Goal: Task Accomplishment & Management: Use online tool/utility

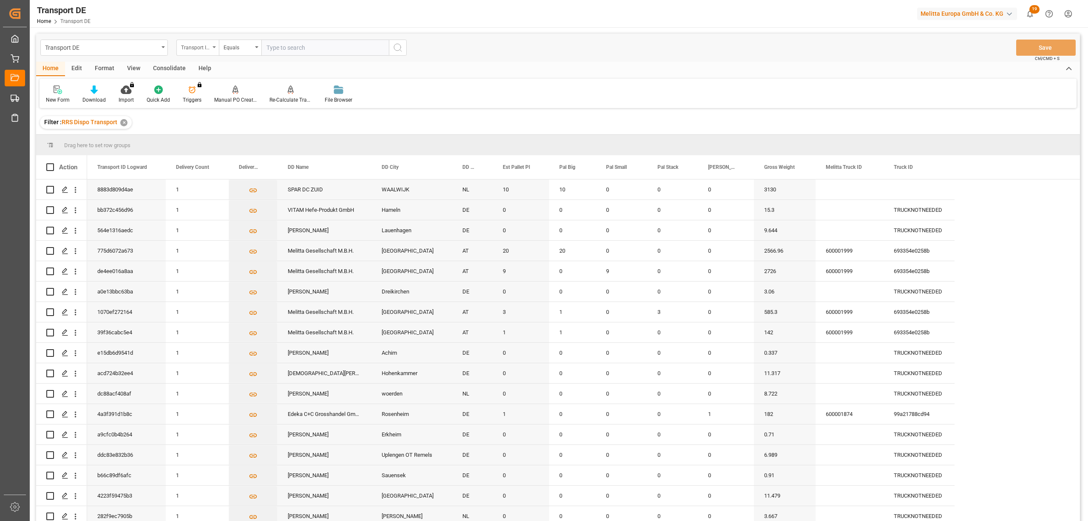
click at [192, 48] on div "Transport ID Logward" at bounding box center [195, 47] width 29 height 10
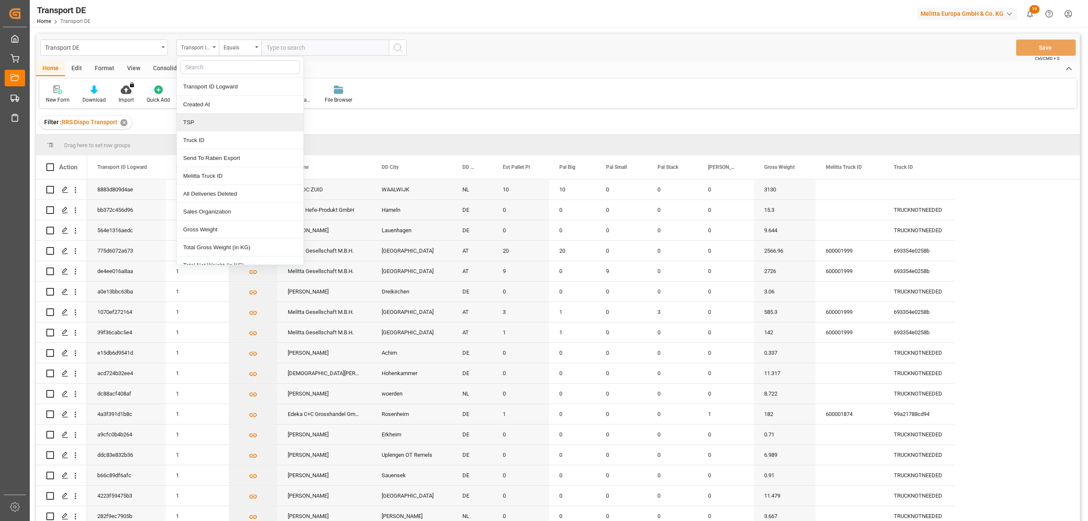
click at [181, 125] on div "TSP" at bounding box center [240, 123] width 127 height 18
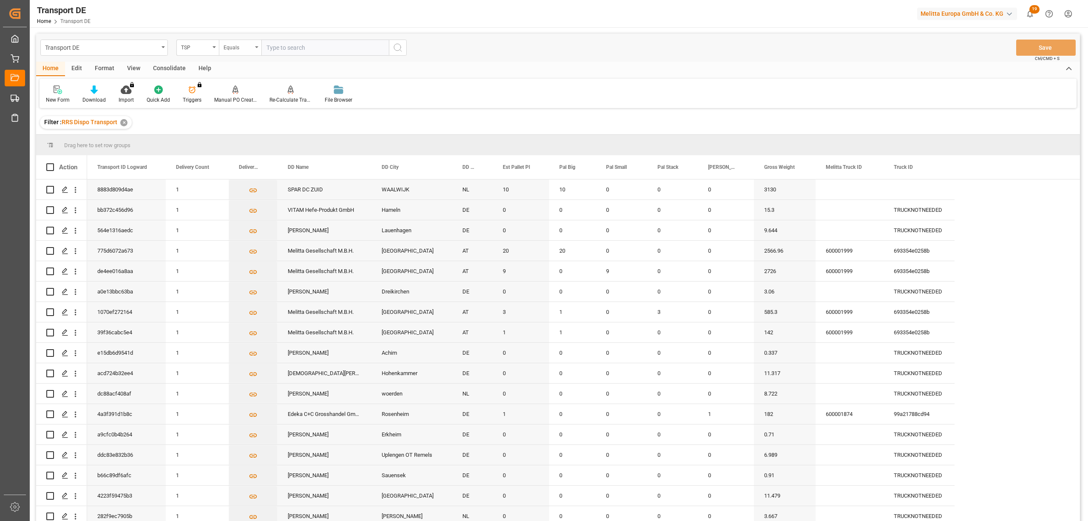
click at [239, 48] on div "Equals" at bounding box center [238, 47] width 29 height 10
click at [250, 145] on div "Starts with" at bounding box center [282, 140] width 127 height 18
type input "Van R"
click at [400, 42] on button "search button" at bounding box center [398, 48] width 18 height 16
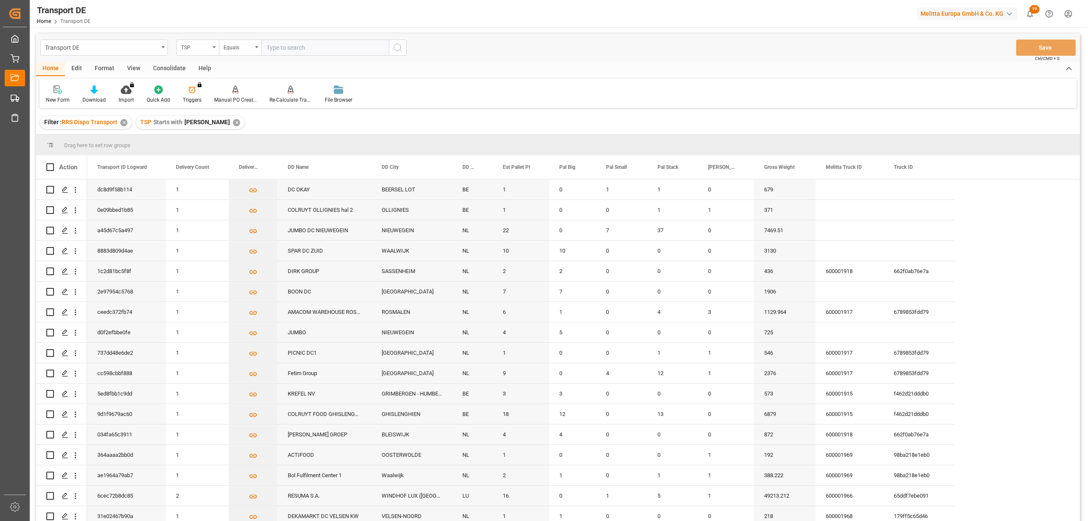
click at [172, 65] on div "Consolidate" at bounding box center [169, 69] width 45 height 14
click at [62, 88] on icon at bounding box center [66, 89] width 9 height 9
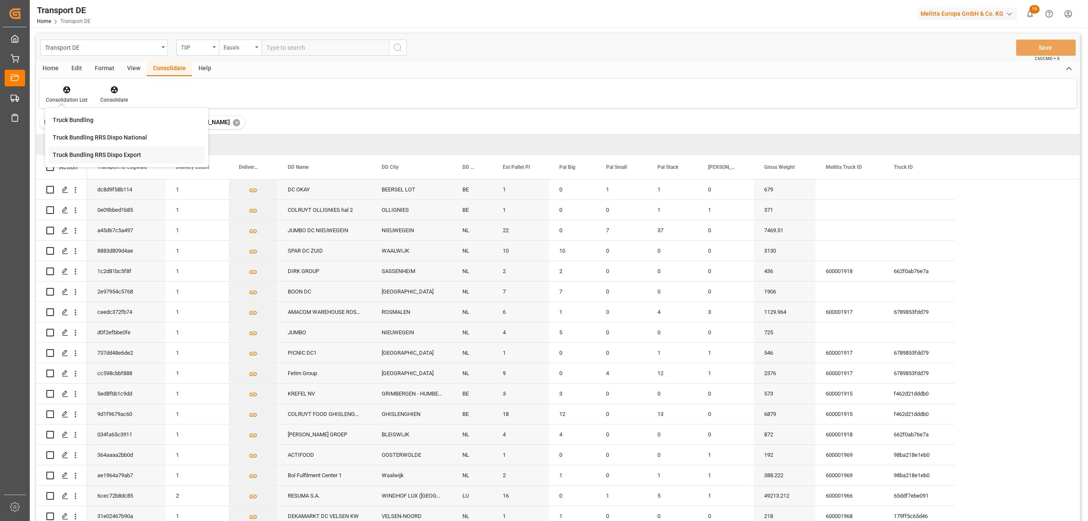
click at [80, 156] on div "Truck Bundling RRS Dispo Export" at bounding box center [97, 154] width 88 height 9
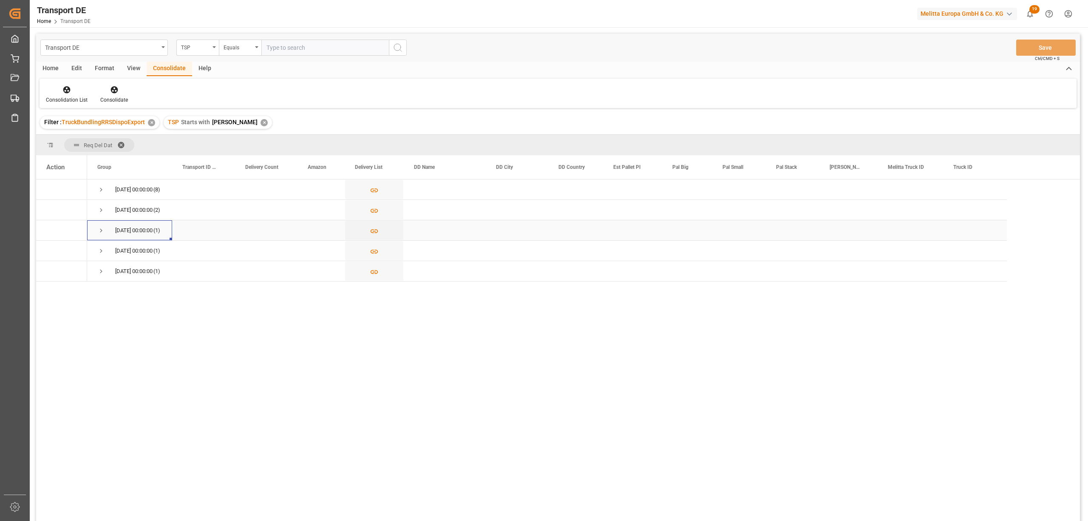
click at [98, 228] on span "Press SPACE to select this row." at bounding box center [101, 231] width 8 height 8
click at [373, 252] on icon "Press SPACE to select this row." at bounding box center [374, 251] width 9 height 9
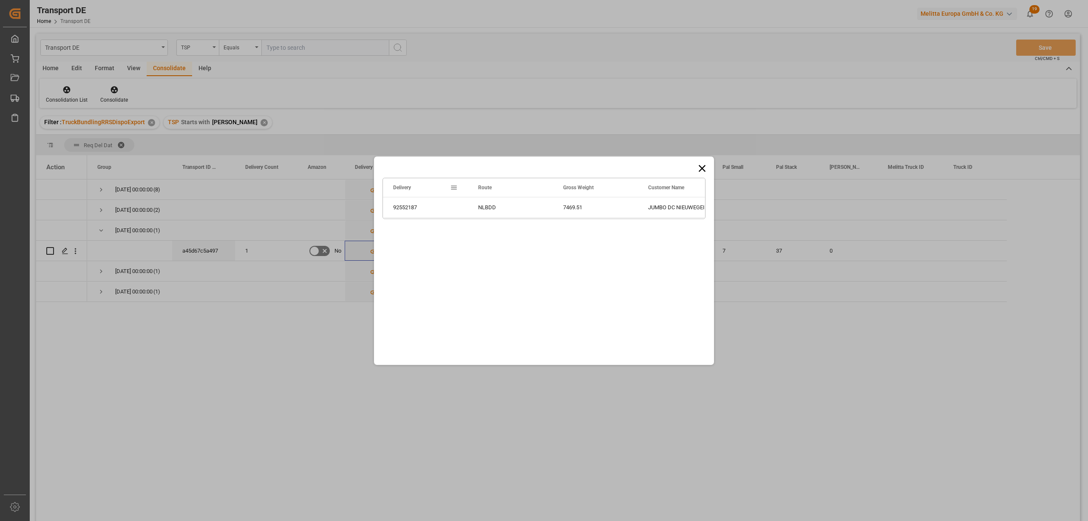
click at [705, 166] on icon at bounding box center [702, 168] width 12 height 12
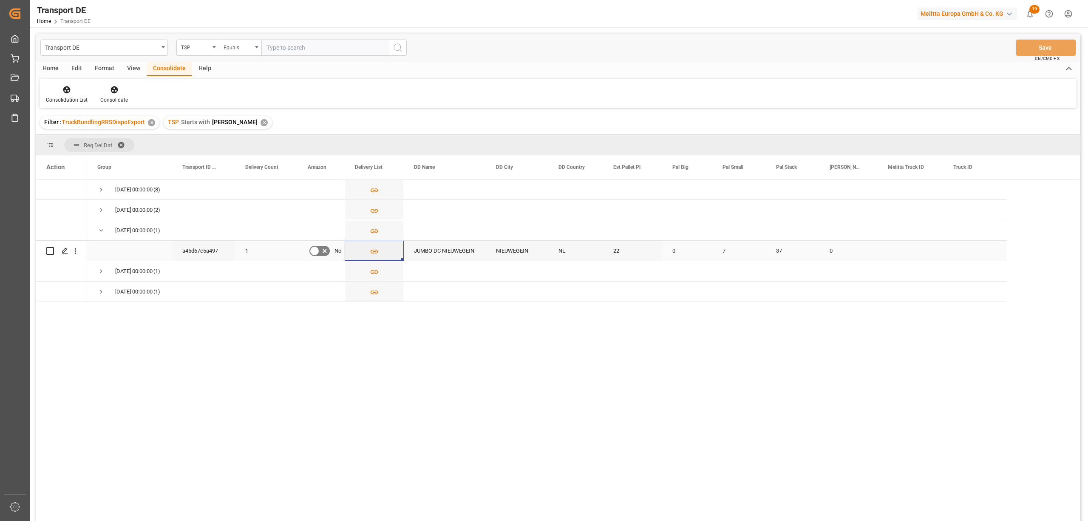
click at [50, 249] on input "Press Space to toggle row selection (unchecked)" at bounding box center [50, 251] width 8 height 8
checkbox input "true"
click at [113, 95] on div "Consolidate" at bounding box center [114, 94] width 40 height 19
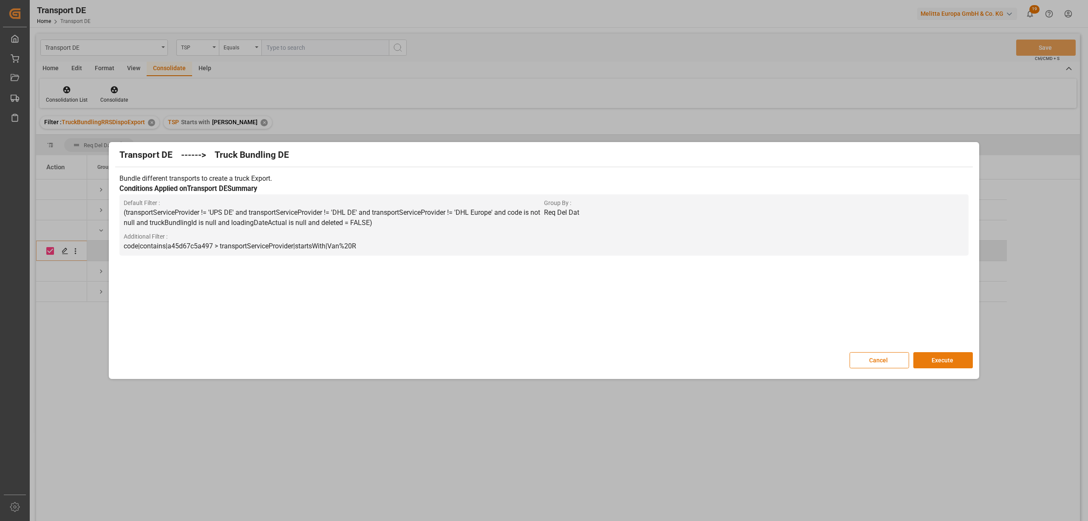
click at [949, 362] on button "Execute" at bounding box center [944, 360] width 60 height 16
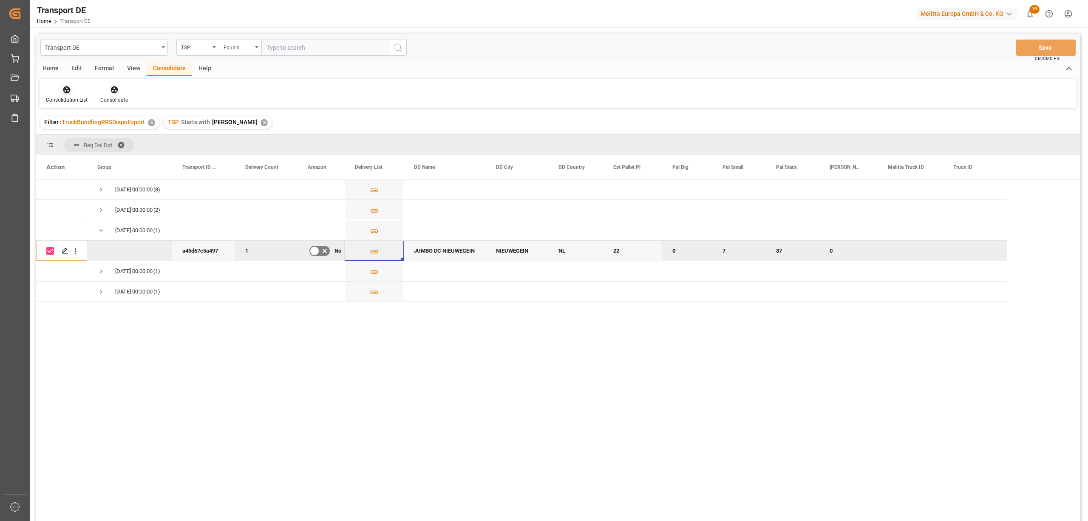
click at [63, 89] on icon at bounding box center [66, 89] width 7 height 7
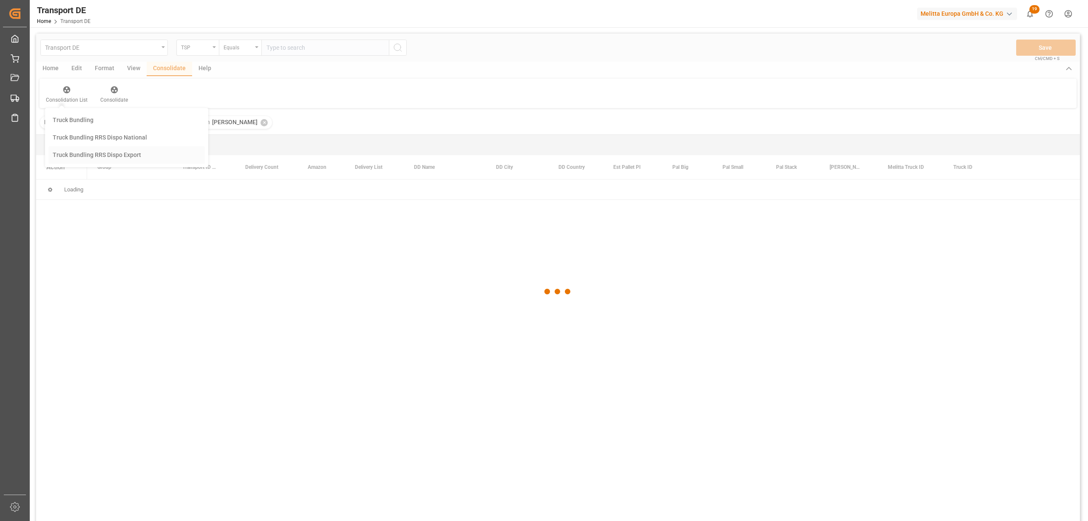
click at [79, 157] on div "Transport DE TSP Equals Save Ctrl/CMD + S Home Edit Format View Consolidate Hel…" at bounding box center [558, 289] width 1044 height 510
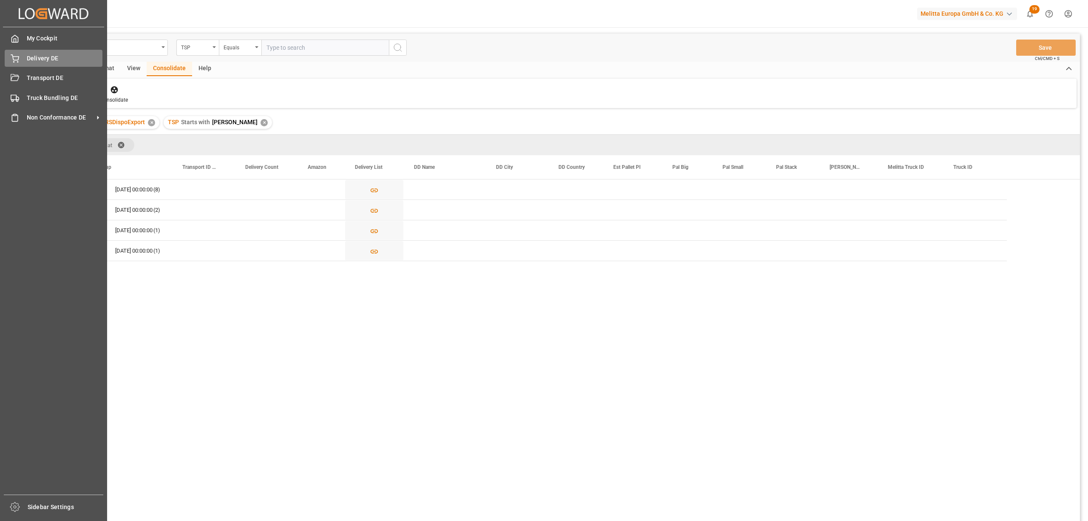
click at [21, 58] on div "Delivery DE Delivery DE" at bounding box center [54, 58] width 98 height 17
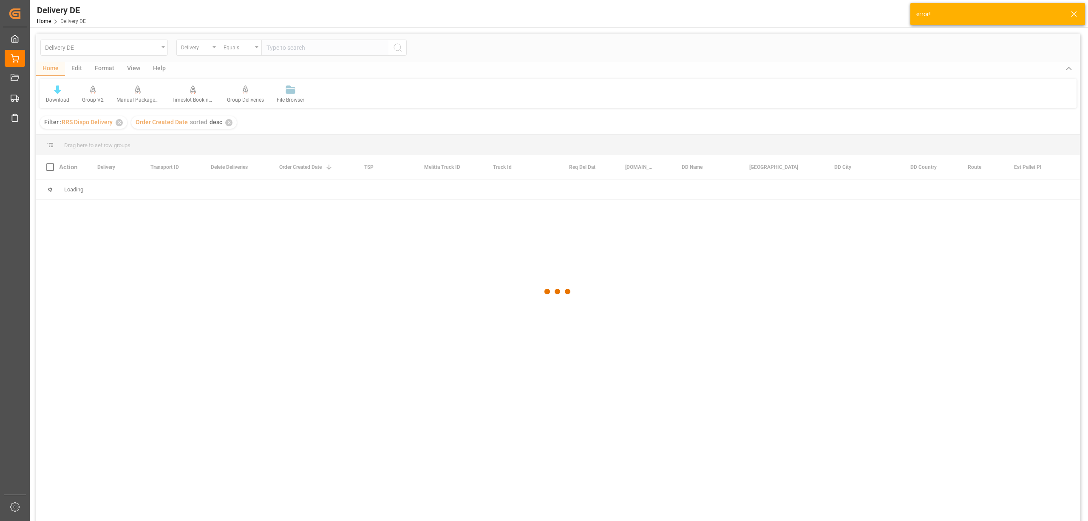
drag, startPoint x: 273, startPoint y: 44, endPoint x: 281, endPoint y: 44, distance: 8.1
click at [274, 43] on div at bounding box center [558, 292] width 1044 height 516
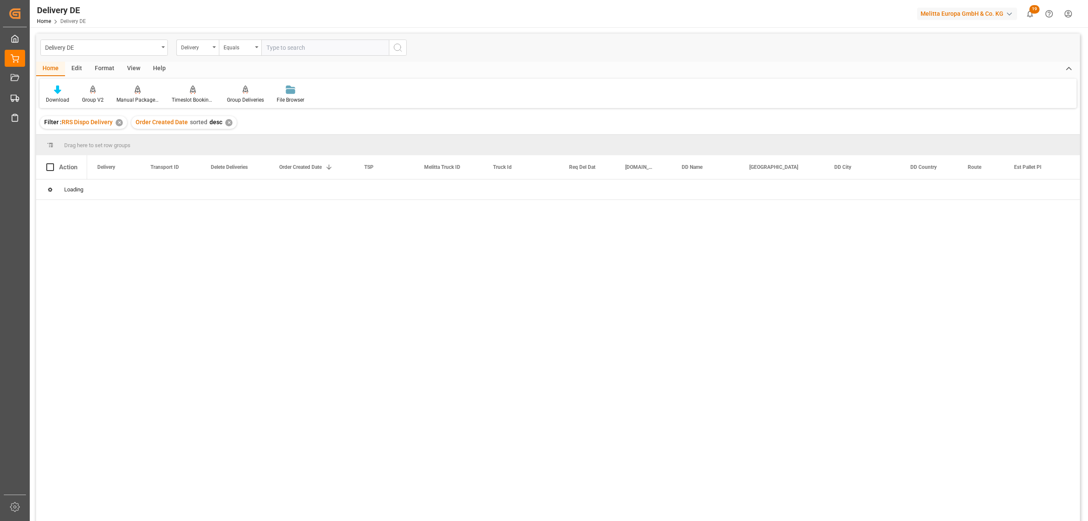
click at [281, 48] on input "text" at bounding box center [325, 48] width 128 height 16
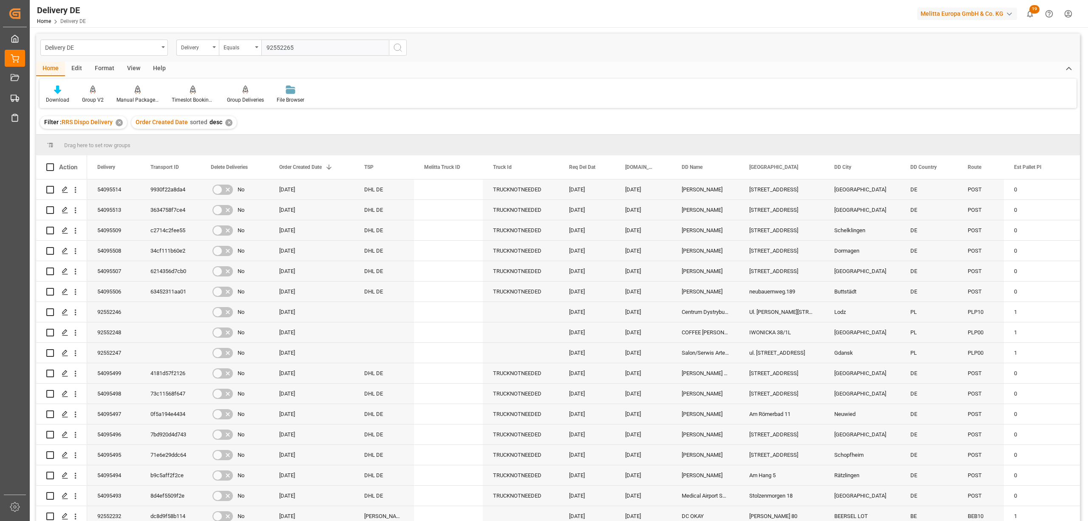
type input "92552265"
click at [399, 50] on icon "search button" at bounding box center [398, 48] width 10 height 10
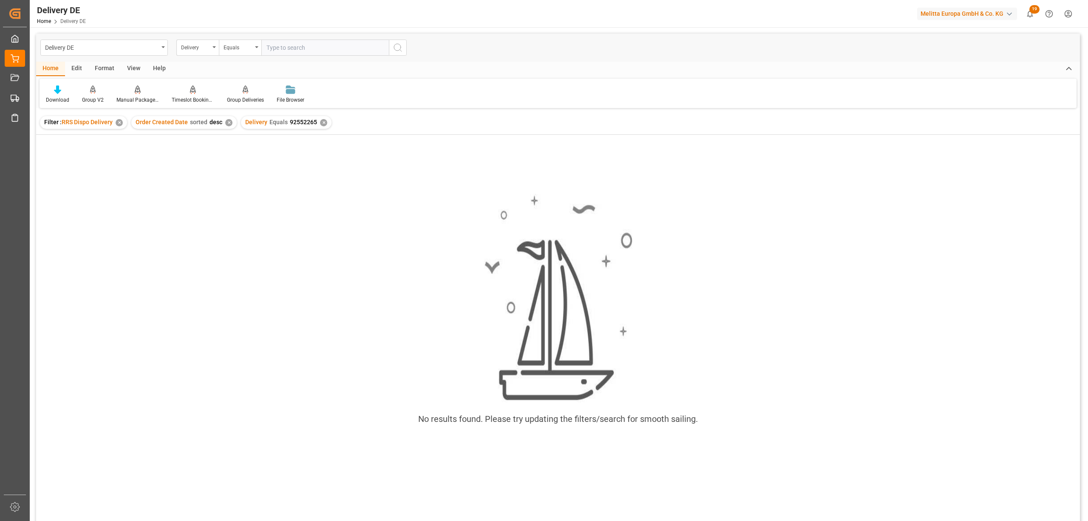
click at [321, 122] on div "✕" at bounding box center [323, 122] width 7 height 7
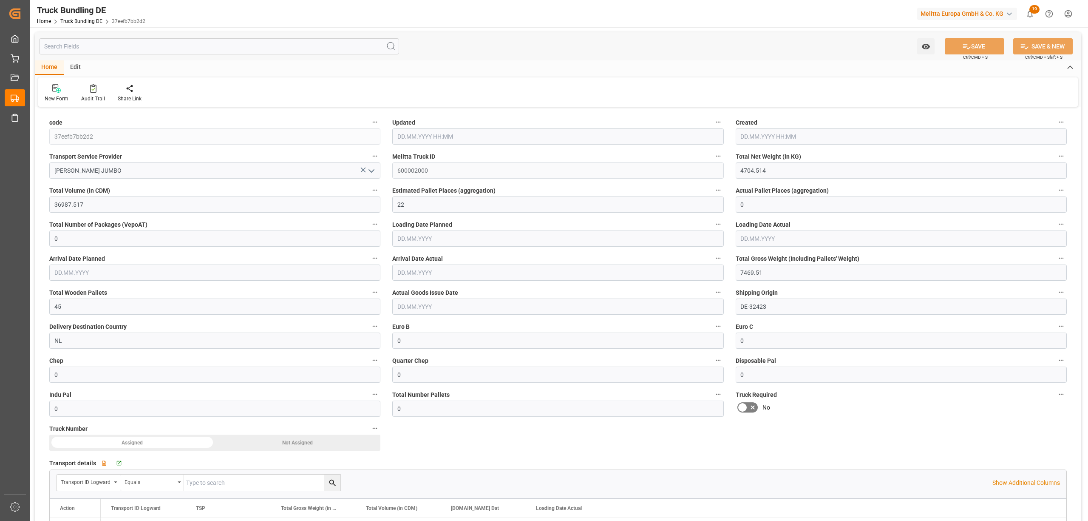
type input "26.08.2025 12:08"
type input "[DATE]"
type input "30.08.2025"
type input "26.08.2025"
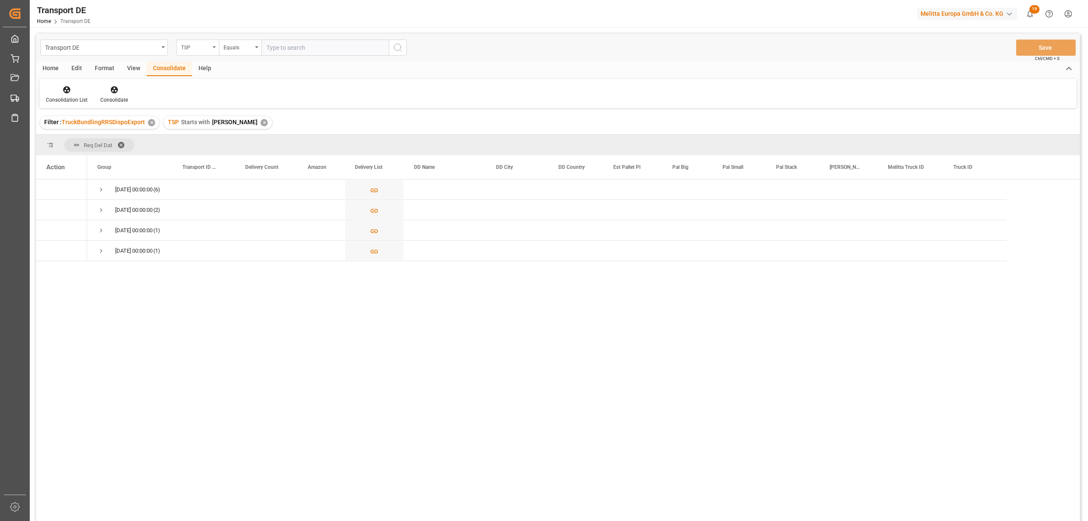
click at [195, 46] on div "TSP" at bounding box center [195, 47] width 29 height 10
type input "route"
click at [192, 87] on div "Route" at bounding box center [240, 87] width 127 height 18
click at [230, 49] on div "Equals" at bounding box center [238, 47] width 29 height 10
click at [242, 140] on div "Starts with" at bounding box center [282, 140] width 127 height 18
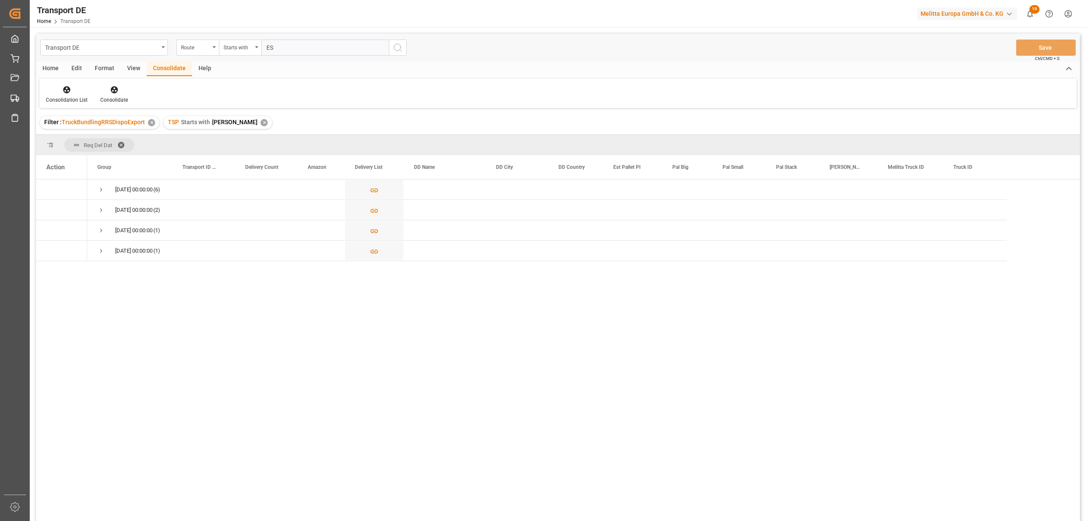
type input "ES"
click at [393, 48] on icon "search button" at bounding box center [398, 48] width 10 height 10
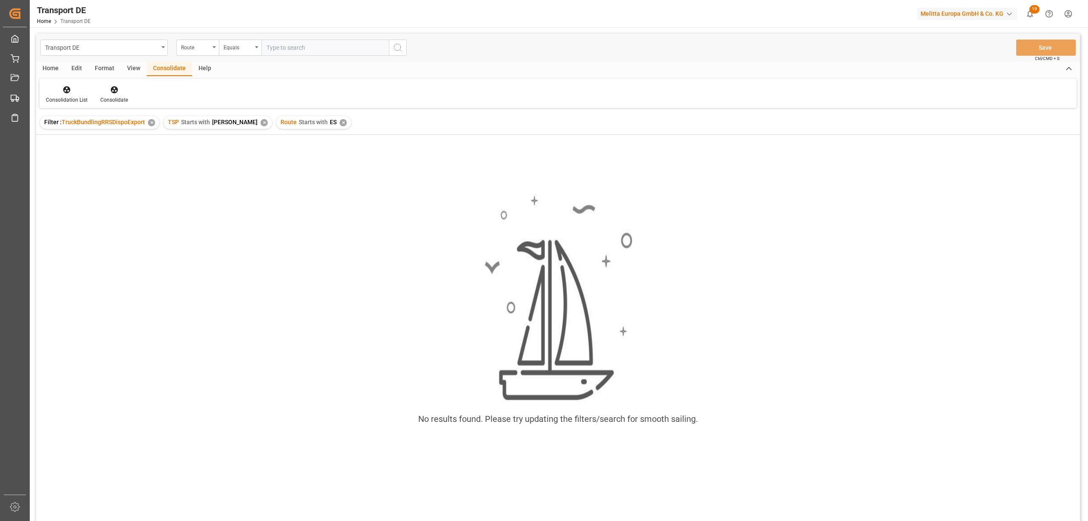
click at [261, 122] on div "✕" at bounding box center [264, 122] width 7 height 7
click at [227, 123] on div "✕" at bounding box center [230, 122] width 7 height 7
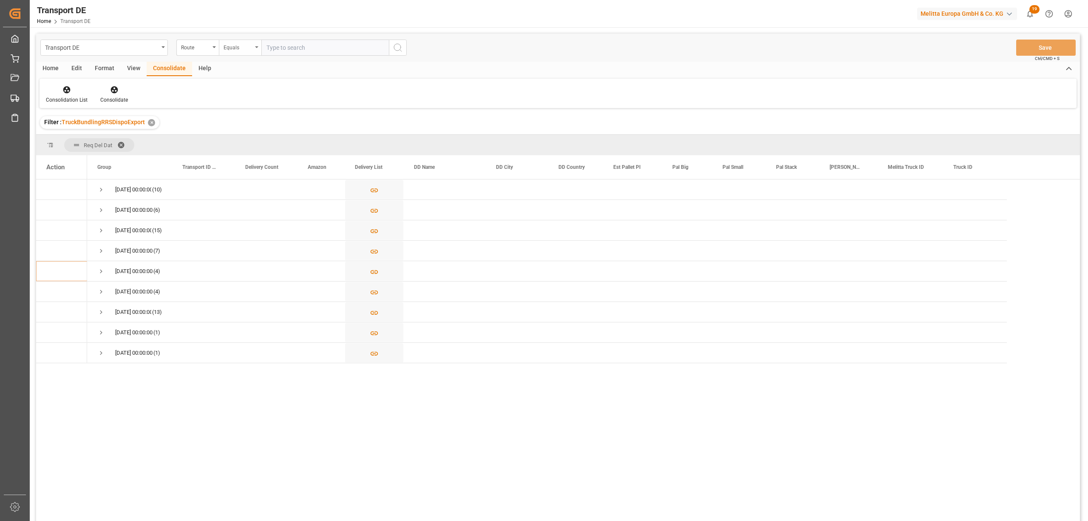
click at [226, 46] on div "Equals" at bounding box center [238, 47] width 29 height 10
click at [236, 145] on div "Starts with" at bounding box center [282, 140] width 127 height 18
type input "ES"
click at [395, 48] on icon "search button" at bounding box center [398, 48] width 10 height 10
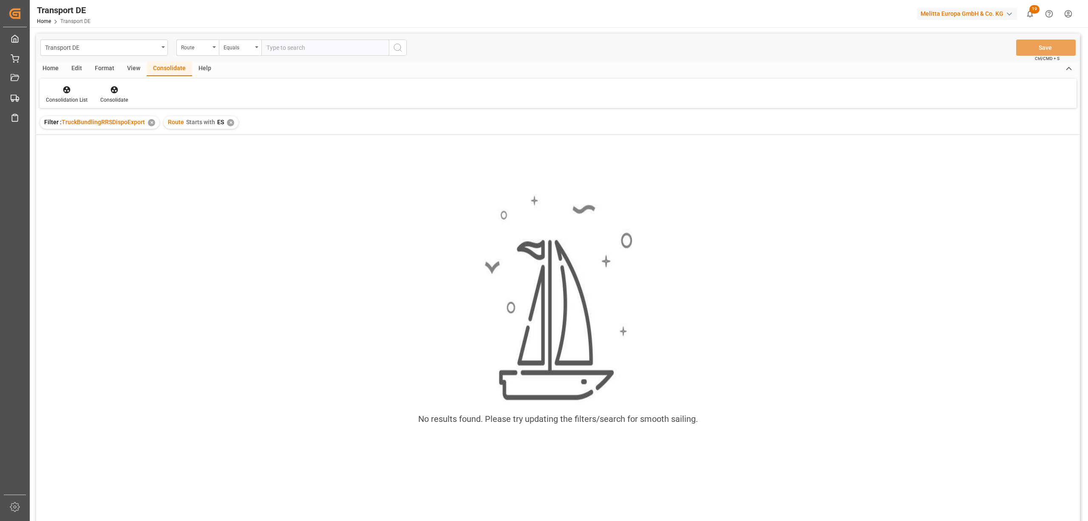
click at [230, 123] on div "✕" at bounding box center [230, 122] width 7 height 7
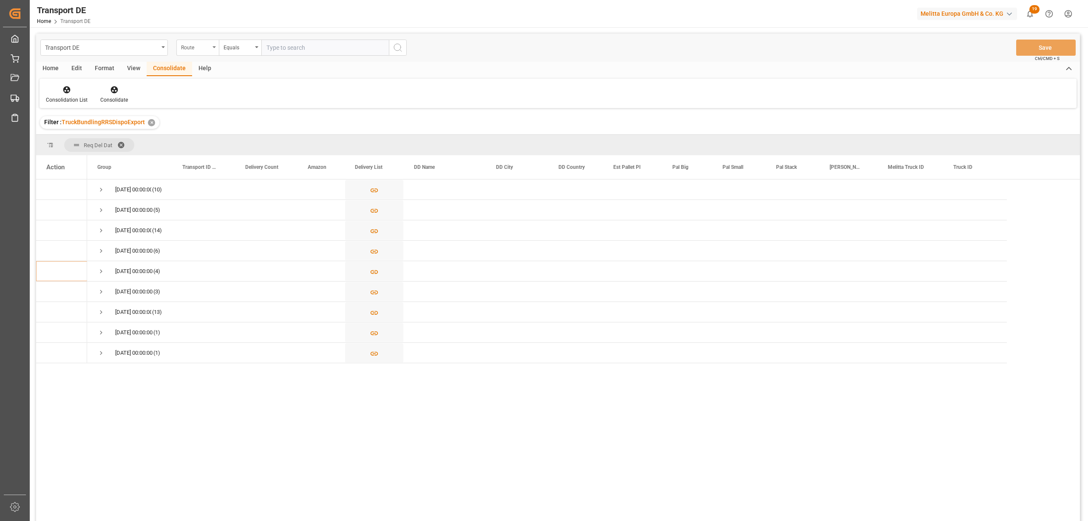
click at [197, 52] on div "Route" at bounding box center [197, 48] width 43 height 16
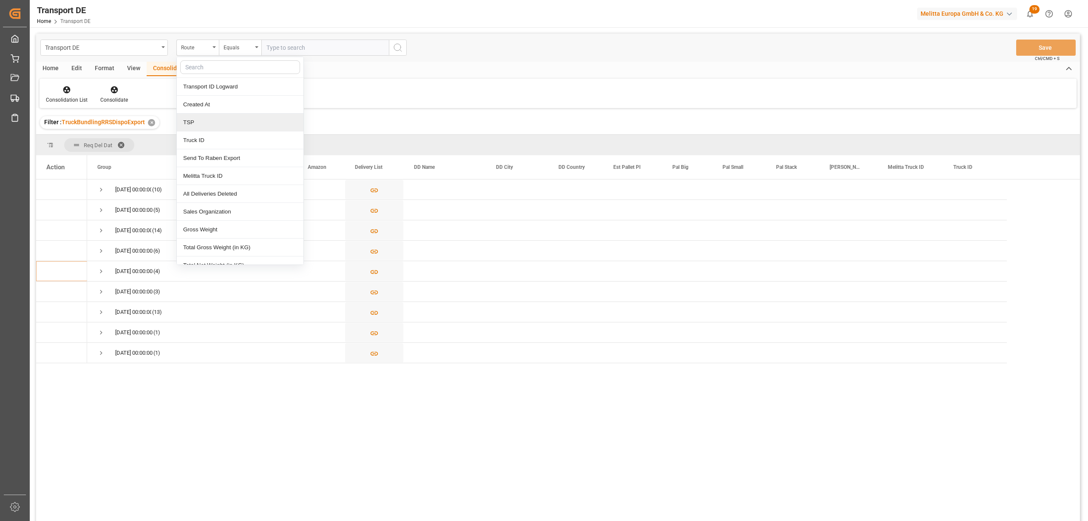
click at [210, 126] on div "TSP" at bounding box center [240, 123] width 127 height 18
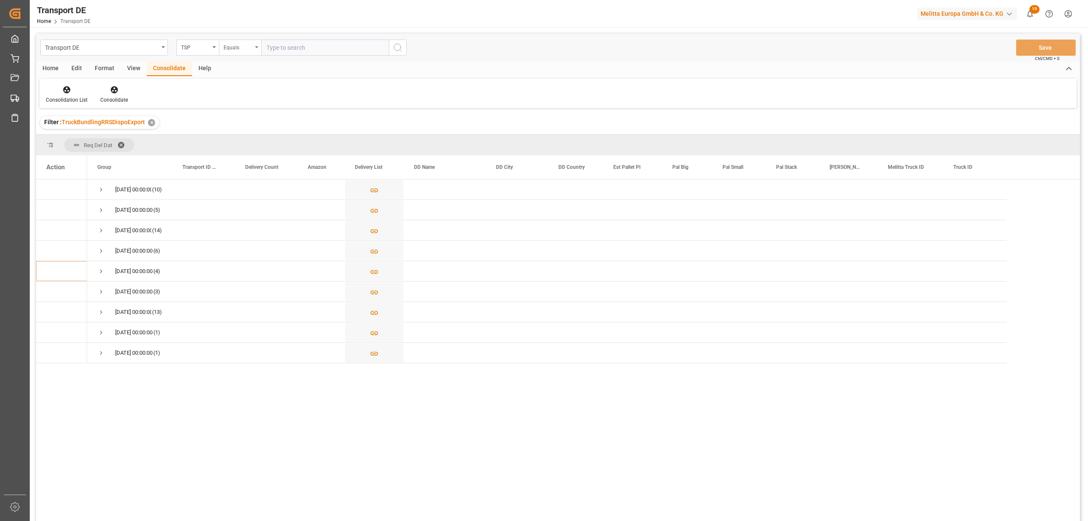
click at [244, 45] on div "Equals" at bounding box center [238, 47] width 29 height 10
click at [262, 140] on div "Starts with" at bounding box center [282, 140] width 127 height 18
type input "Van R"
click at [393, 48] on icon "search button" at bounding box center [398, 48] width 10 height 10
click at [189, 51] on div "TSP" at bounding box center [195, 47] width 29 height 10
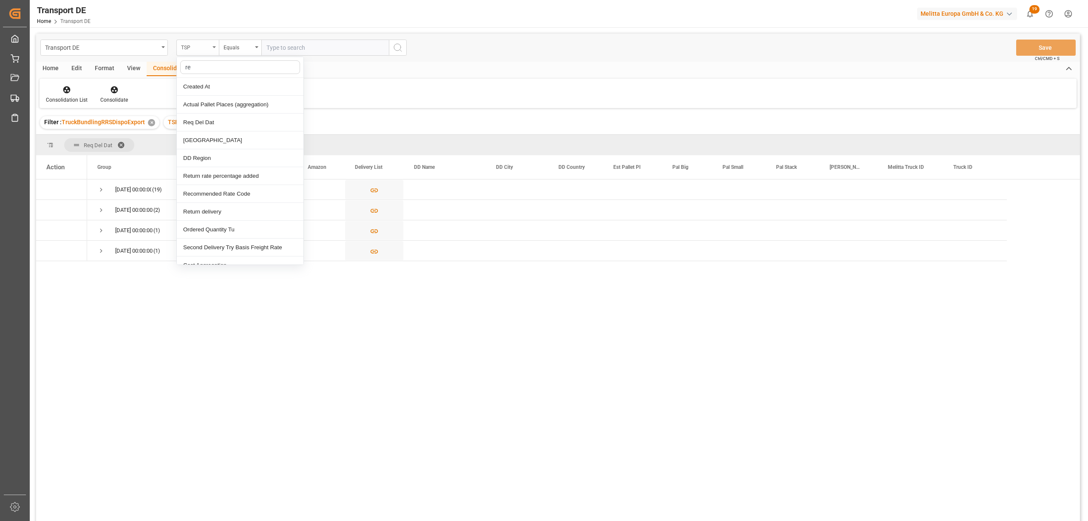
type input "req"
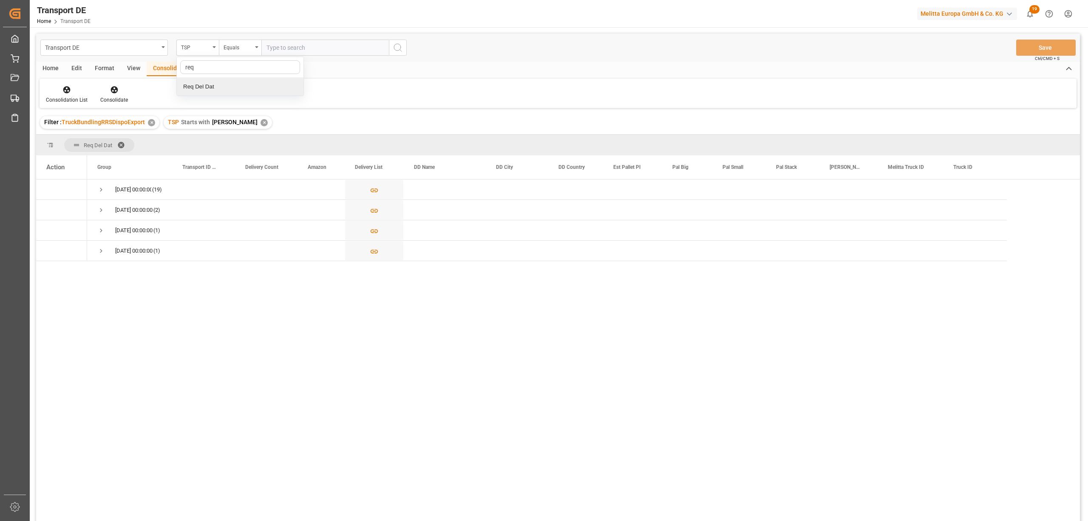
click at [195, 88] on div "Req Del Dat" at bounding box center [240, 87] width 127 height 18
click at [230, 48] on div "Equals" at bounding box center [238, 47] width 29 height 10
click at [264, 51] on input "text" at bounding box center [325, 48] width 128 height 16
type input "28.08.2025"
click at [398, 48] on icon "search button" at bounding box center [398, 48] width 10 height 10
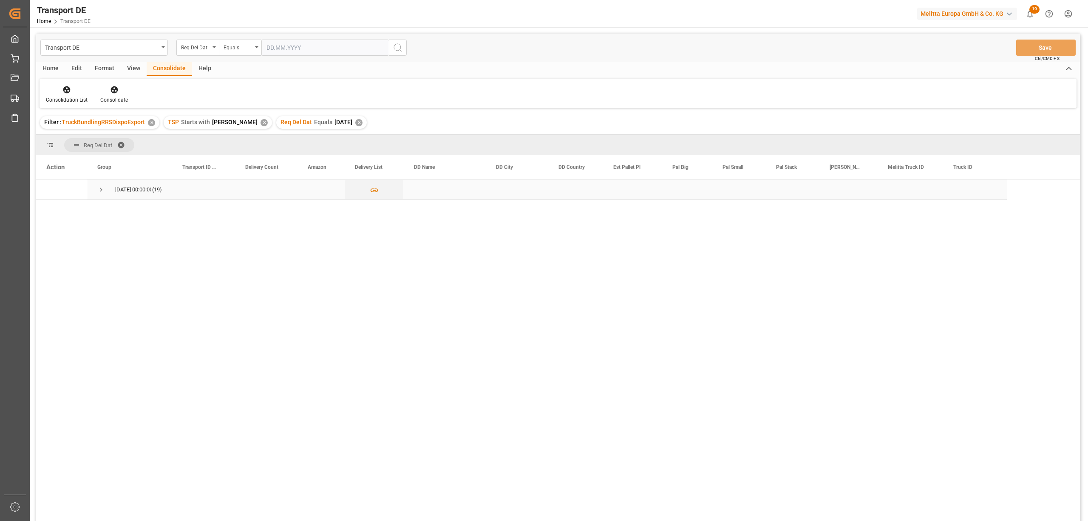
click at [101, 186] on span "Press SPACE to select this row." at bounding box center [101, 190] width 8 height 8
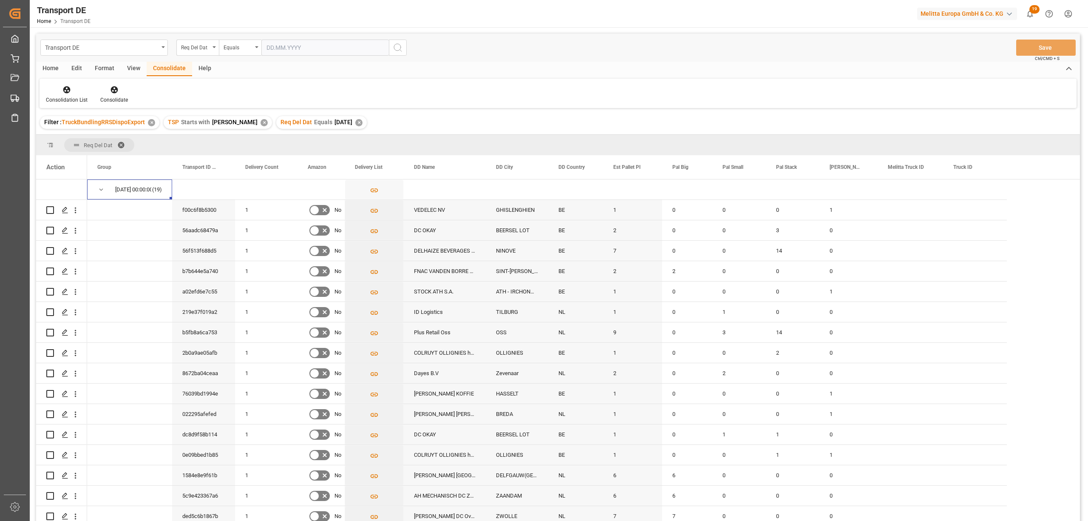
click at [48, 68] on div "Home" at bounding box center [50, 69] width 29 height 14
click at [94, 94] on div "Download" at bounding box center [94, 94] width 36 height 19
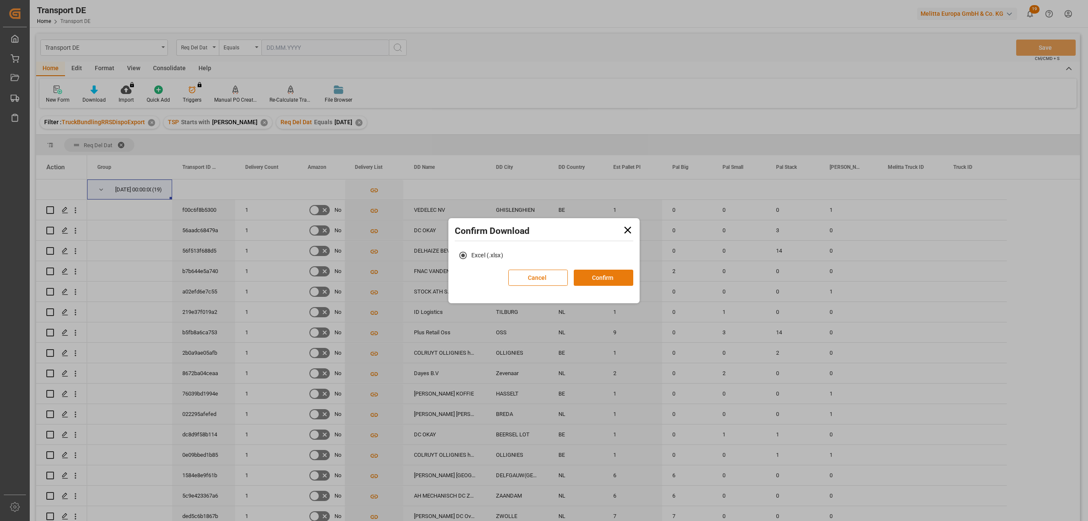
click at [597, 275] on button "Confirm" at bounding box center [604, 278] width 60 height 16
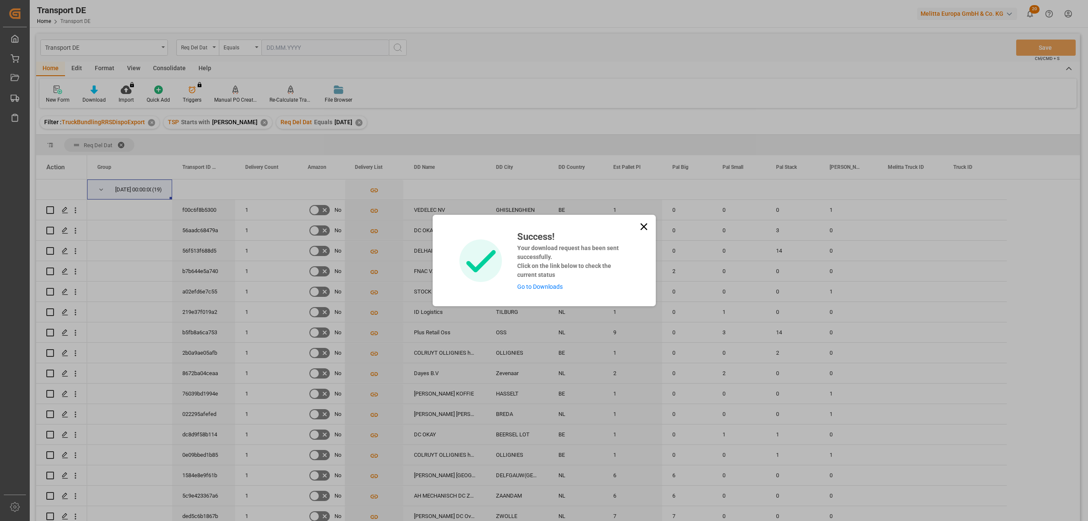
click at [643, 225] on icon at bounding box center [644, 227] width 12 height 12
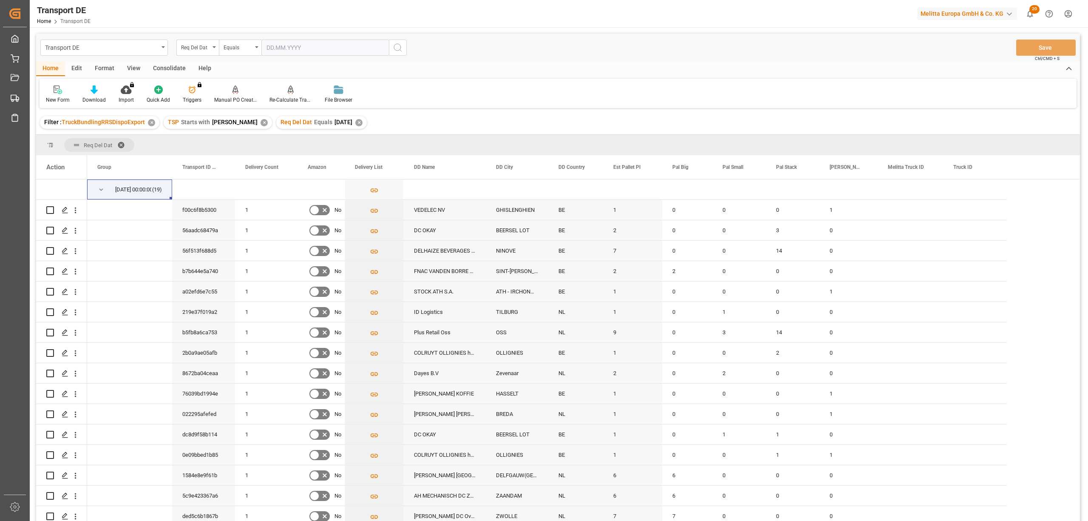
click at [355, 122] on div "✕" at bounding box center [358, 122] width 7 height 7
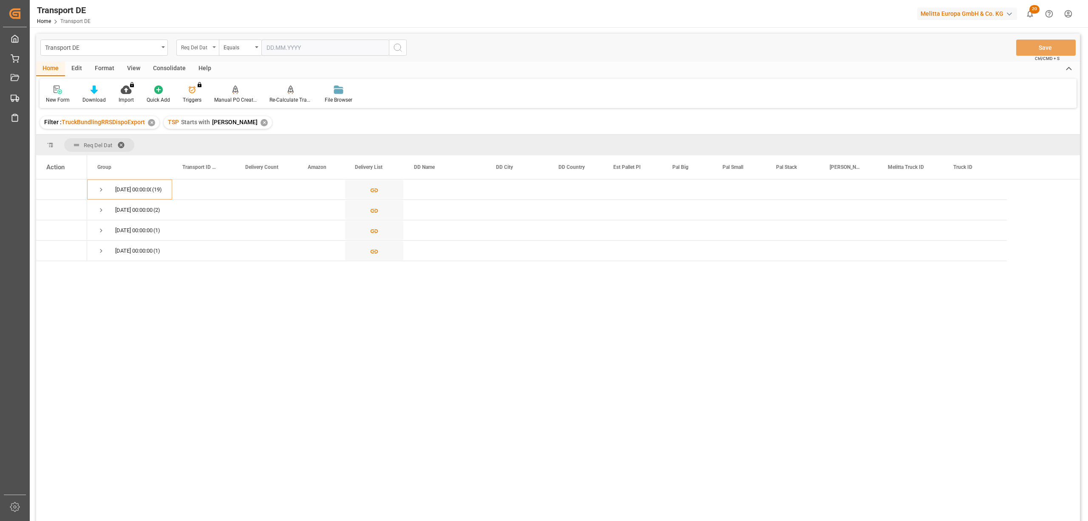
click at [203, 48] on div "Req Del Dat" at bounding box center [195, 47] width 29 height 10
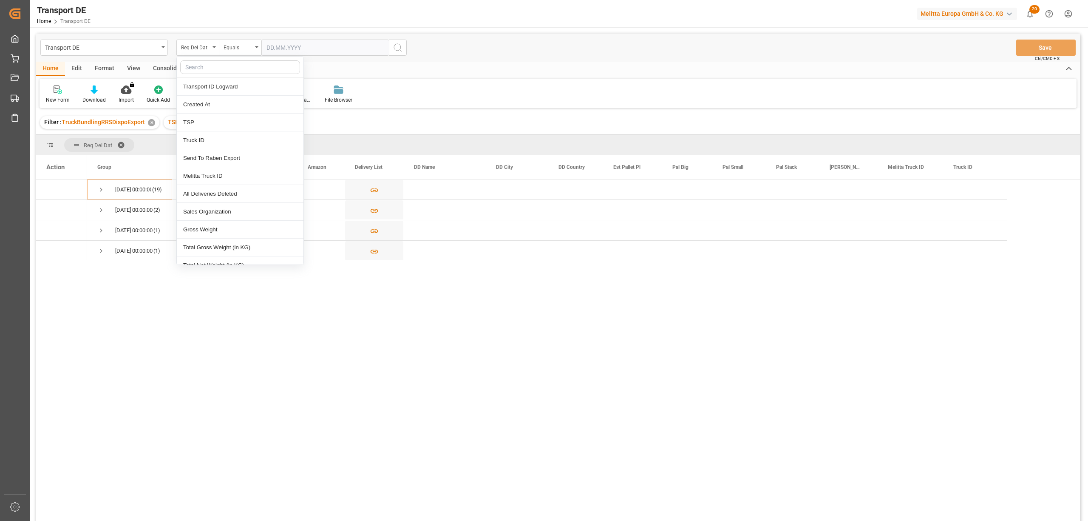
drag, startPoint x: 279, startPoint y: 48, endPoint x: 284, endPoint y: 51, distance: 6.3
click at [279, 48] on input "text" at bounding box center [325, 48] width 128 height 16
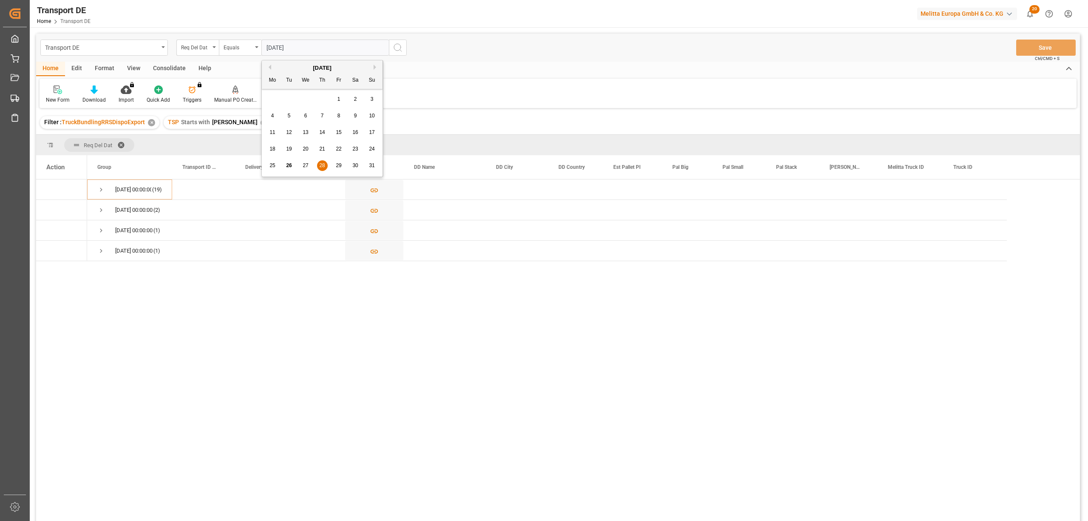
type input "28.08.2025"
click at [395, 52] on icon "search button" at bounding box center [398, 48] width 10 height 10
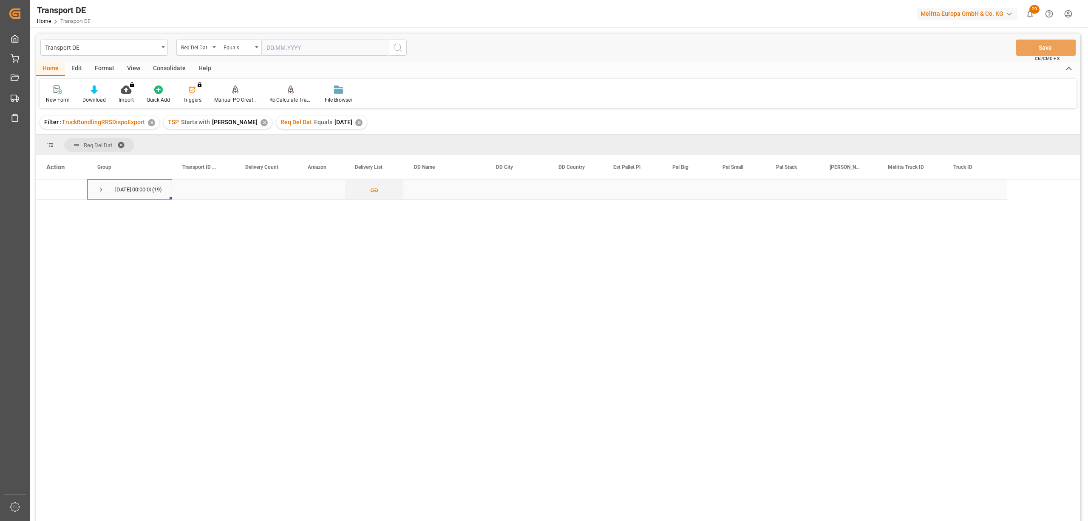
click at [99, 189] on span "Press SPACE to select this row." at bounding box center [101, 190] width 8 height 8
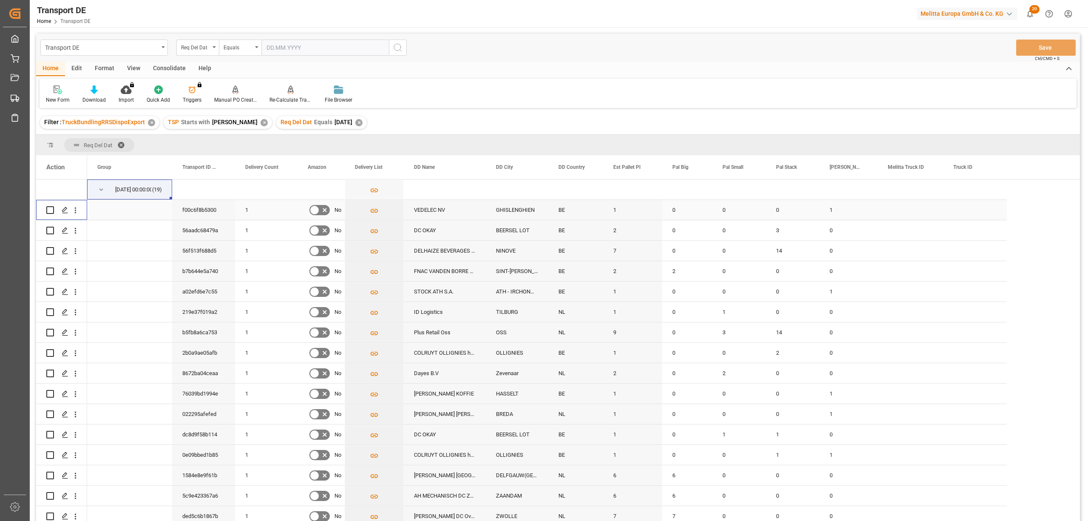
click at [48, 208] on input "Press Space to toggle row selection (unchecked)" at bounding box center [50, 210] width 8 height 8
checkbox input "true"
click at [50, 232] on input "Press Space to toggle row selection (unchecked)" at bounding box center [50, 231] width 8 height 8
checkbox input "true"
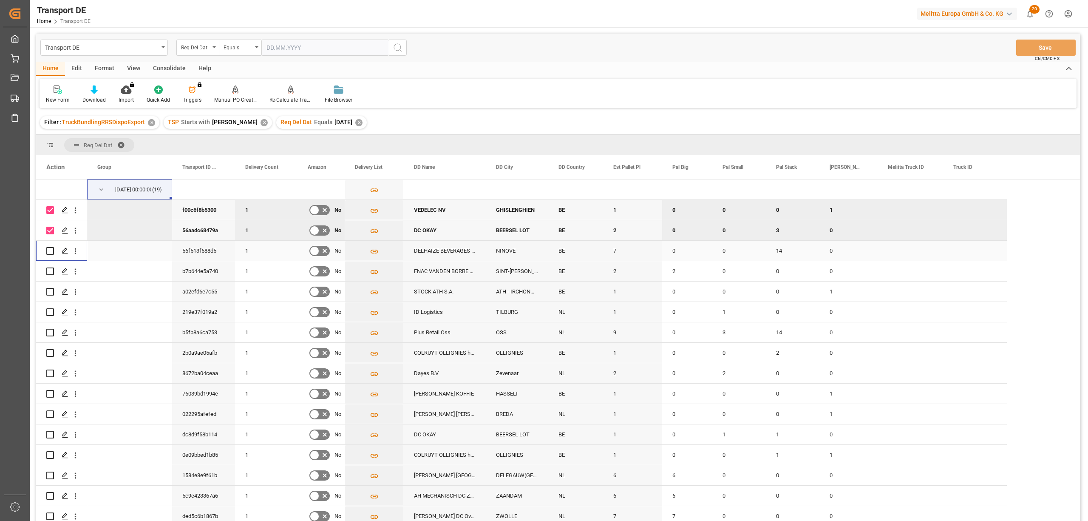
click at [51, 250] on input "Press Space to toggle row selection (unchecked)" at bounding box center [50, 251] width 8 height 8
checkbox input "true"
click at [48, 269] on input "Press Space to toggle row selection (unchecked)" at bounding box center [50, 271] width 8 height 8
checkbox input "true"
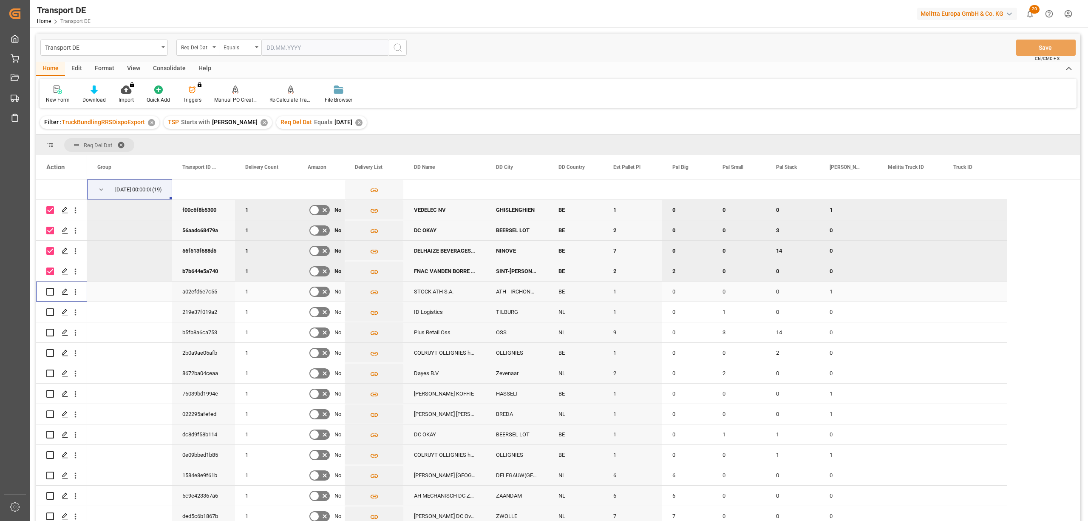
click at [51, 291] on input "Press Space to toggle row selection (unchecked)" at bounding box center [50, 292] width 8 height 8
checkbox input "true"
click at [50, 353] on input "Press Space to toggle row selection (unchecked)" at bounding box center [50, 353] width 8 height 8
checkbox input "true"
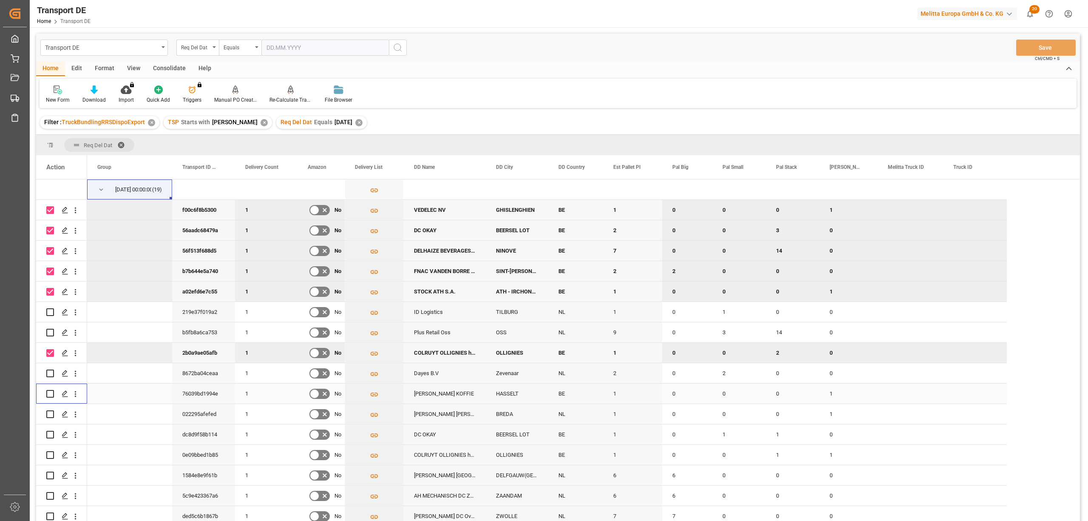
click at [50, 393] on input "Press Space to toggle row selection (unchecked)" at bounding box center [50, 394] width 8 height 8
checkbox input "true"
click at [50, 434] on input "Press Space to toggle row selection (unchecked)" at bounding box center [50, 435] width 8 height 8
checkbox input "true"
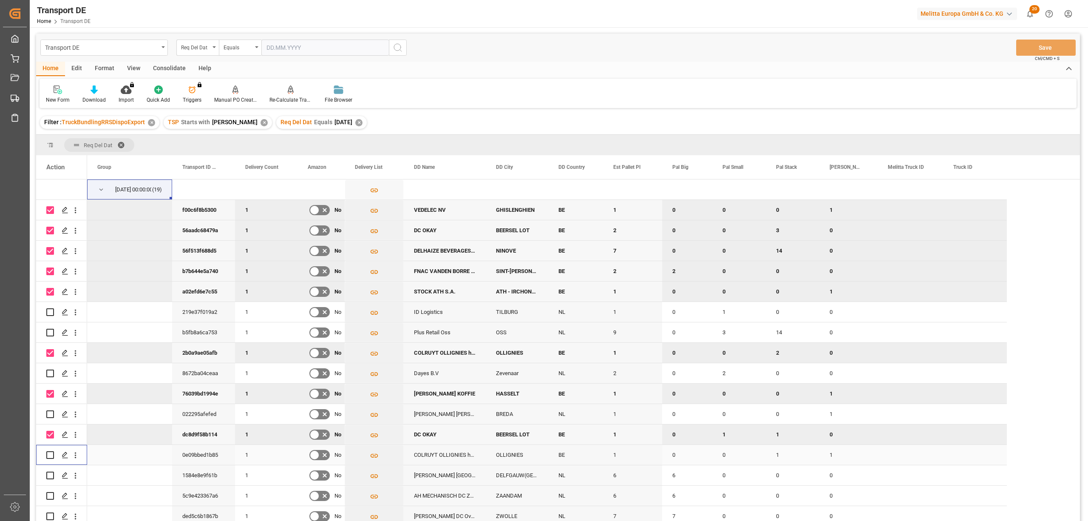
click at [51, 455] on input "Press Space to toggle row selection (unchecked)" at bounding box center [50, 455] width 8 height 8
checkbox input "true"
click at [165, 68] on div "Consolidate" at bounding box center [169, 69] width 45 height 14
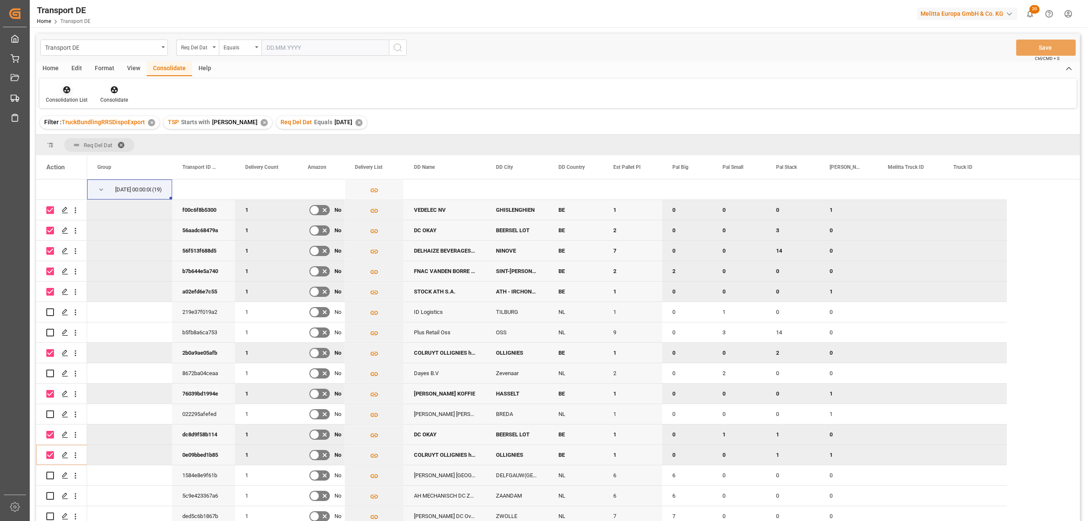
click at [65, 91] on icon at bounding box center [66, 89] width 7 height 7
click at [85, 156] on div "Transport DE Req Del Dat Equals Save Ctrl/CMD + S Home Edit Format View Consoli…" at bounding box center [558, 289] width 1044 height 510
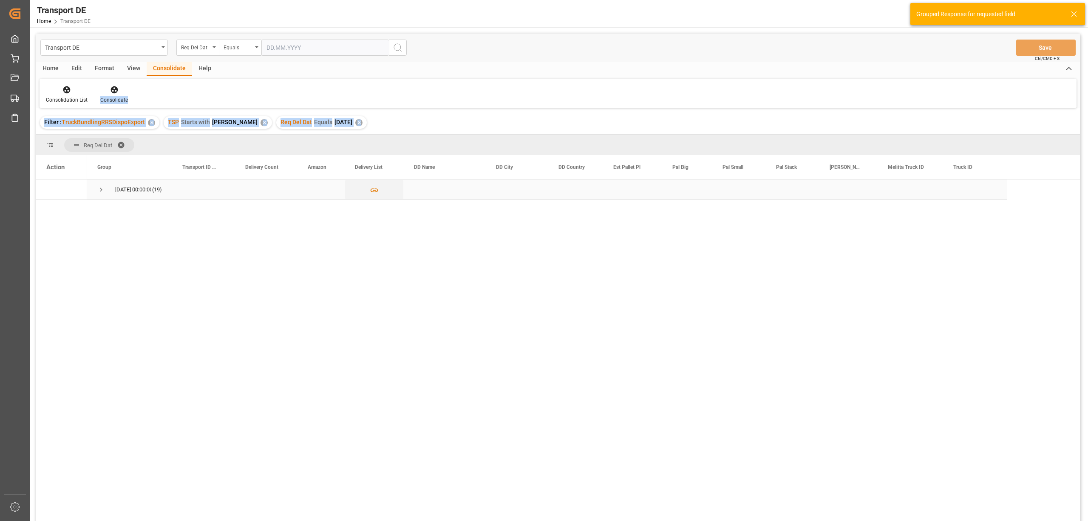
click at [99, 189] on span "Press SPACE to select this row." at bounding box center [101, 190] width 8 height 8
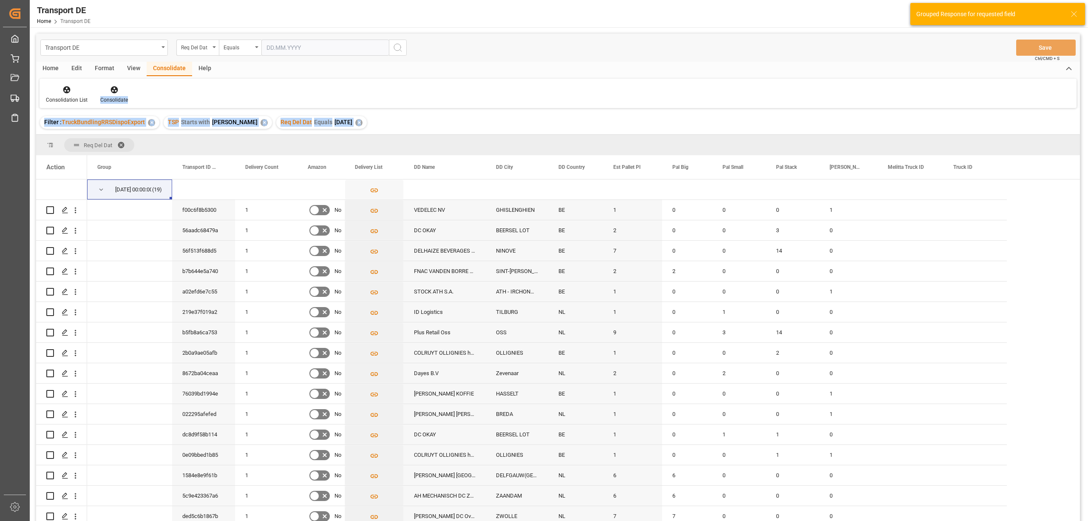
click at [406, 126] on div "Filter : TruckBundlingRRSDispoExport ✕ TSP Starts with Van R ✕ Req Del Dat Equa…" at bounding box center [558, 123] width 1044 height 24
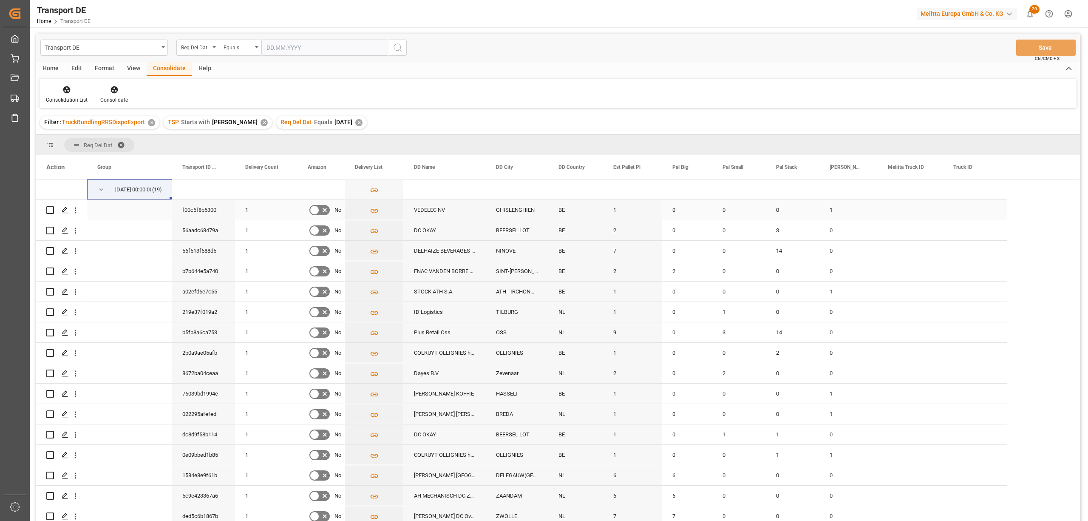
click at [48, 209] on input "Press Space to toggle row selection (unchecked)" at bounding box center [50, 210] width 8 height 8
checkbox input "true"
click at [48, 227] on input "Press Space to toggle row selection (unchecked)" at bounding box center [50, 231] width 8 height 8
checkbox input "true"
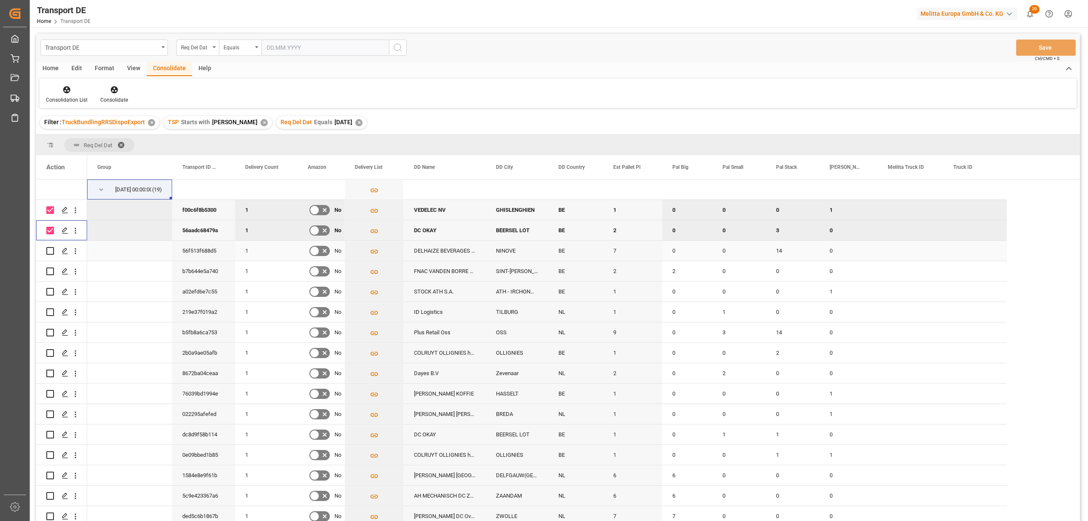
click at [50, 252] on input "Press Space to toggle row selection (unchecked)" at bounding box center [50, 251] width 8 height 8
checkbox input "true"
click at [48, 271] on input "Press Space to toggle row selection (unchecked)" at bounding box center [50, 271] width 8 height 8
checkbox input "true"
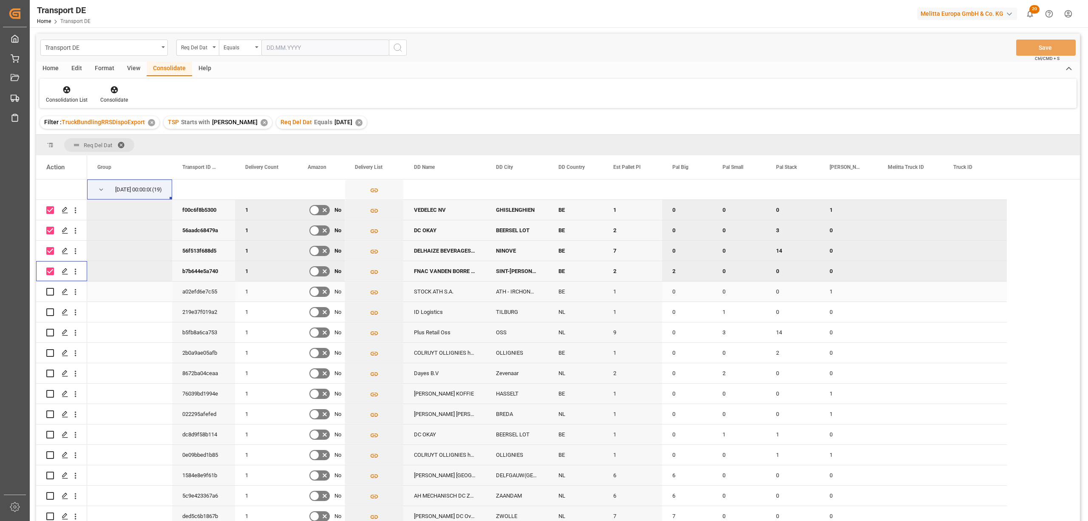
click at [51, 292] on input "Press Space to toggle row selection (unchecked)" at bounding box center [50, 292] width 8 height 8
checkbox input "true"
click at [50, 350] on input "Press Space to toggle row selection (unchecked)" at bounding box center [50, 353] width 8 height 8
checkbox input "true"
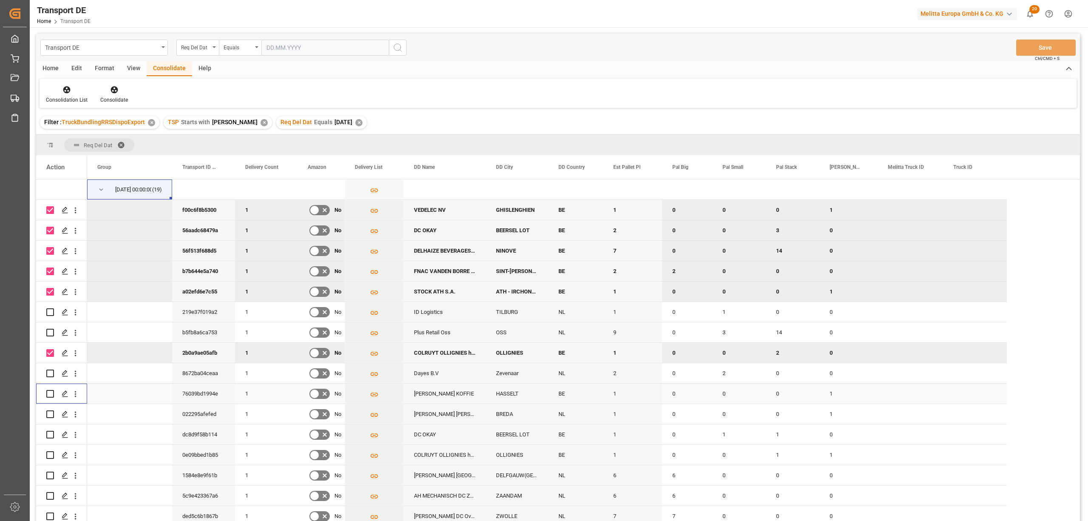
click at [48, 393] on input "Press Space to toggle row selection (unchecked)" at bounding box center [50, 394] width 8 height 8
checkbox input "true"
click at [49, 434] on input "Press Space to toggle row selection (unchecked)" at bounding box center [50, 435] width 8 height 8
checkbox input "true"
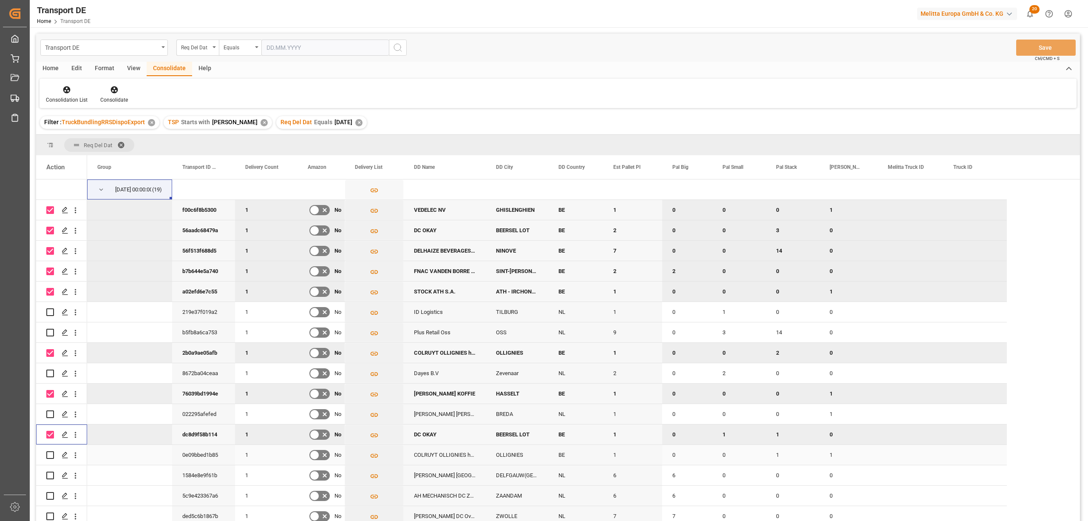
click at [52, 456] on input "Press Space to toggle row selection (unchecked)" at bounding box center [50, 455] width 8 height 8
checkbox input "true"
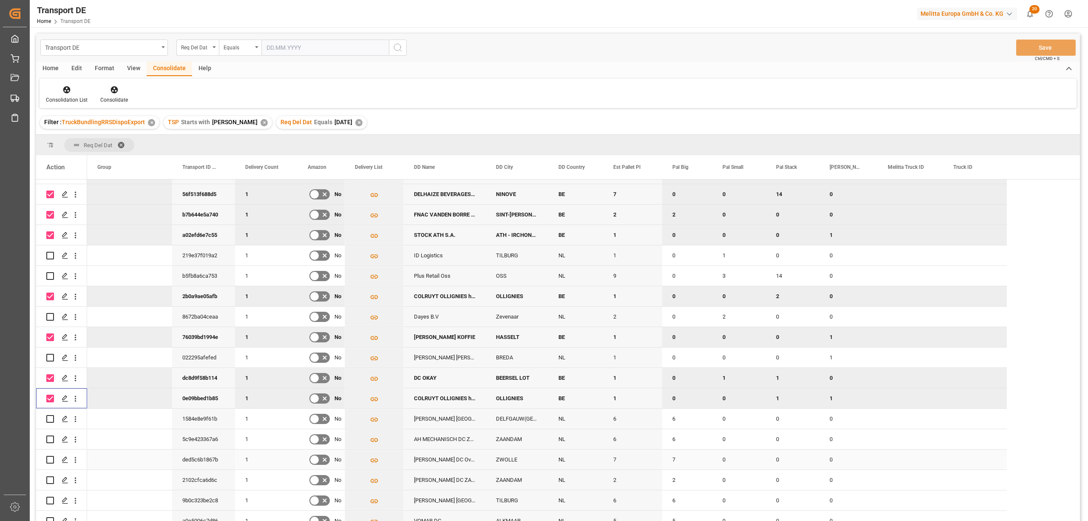
scroll to position [64, 0]
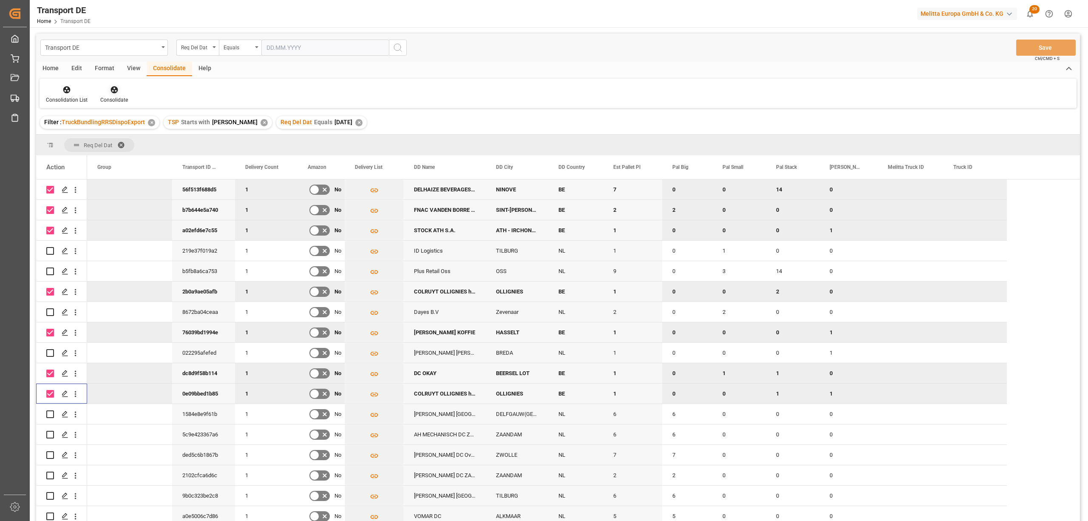
click at [114, 92] on icon at bounding box center [114, 89] width 7 height 7
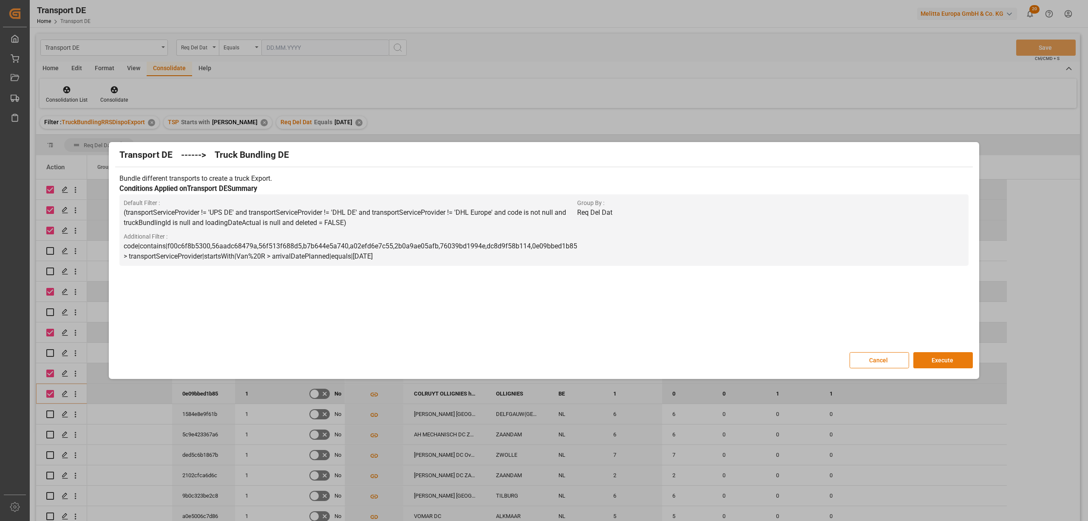
click at [939, 360] on button "Execute" at bounding box center [944, 360] width 60 height 16
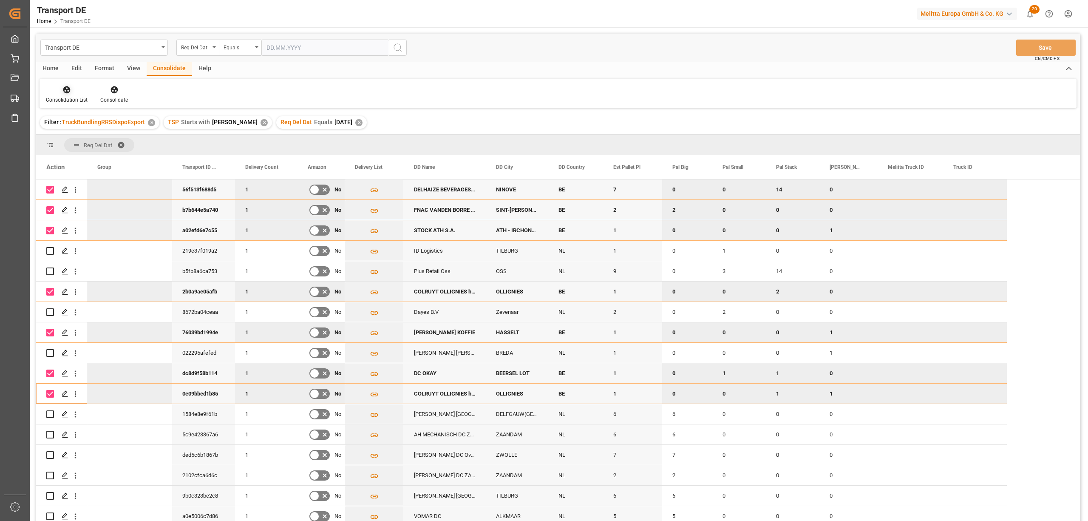
click at [63, 96] on div "Consolidation List" at bounding box center [67, 100] width 42 height 8
click at [85, 159] on div "Transport DE Req Del Dat Equals Save Ctrl/CMD + S Home Edit Format View Consoli…" at bounding box center [558, 289] width 1044 height 510
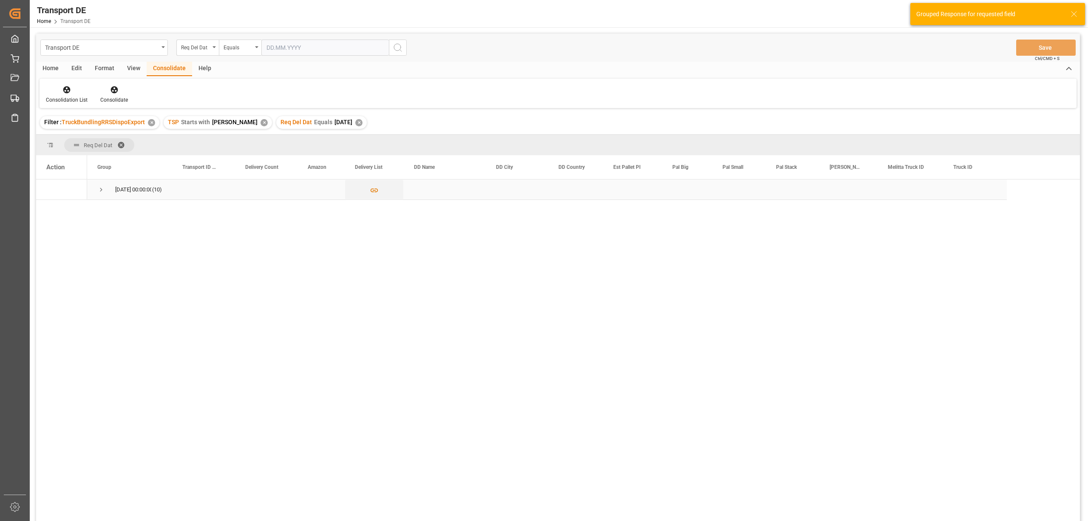
click at [102, 189] on span "Press SPACE to select this row." at bounding box center [101, 190] width 8 height 8
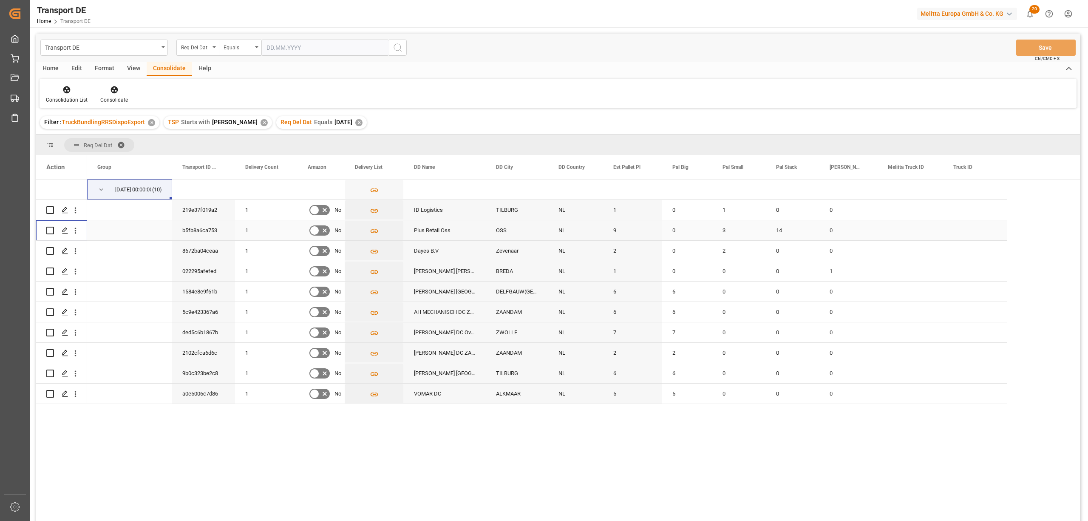
click at [48, 230] on input "Press Space to toggle row selection (unchecked)" at bounding box center [50, 231] width 8 height 8
checkbox input "true"
click at [113, 89] on icon at bounding box center [114, 89] width 9 height 9
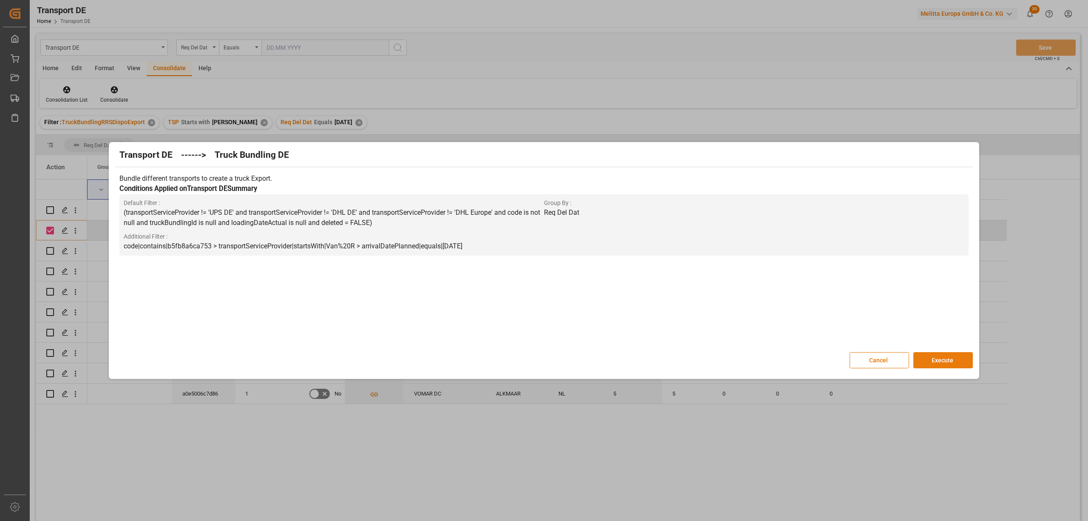
click at [939, 354] on button "Execute" at bounding box center [944, 360] width 60 height 16
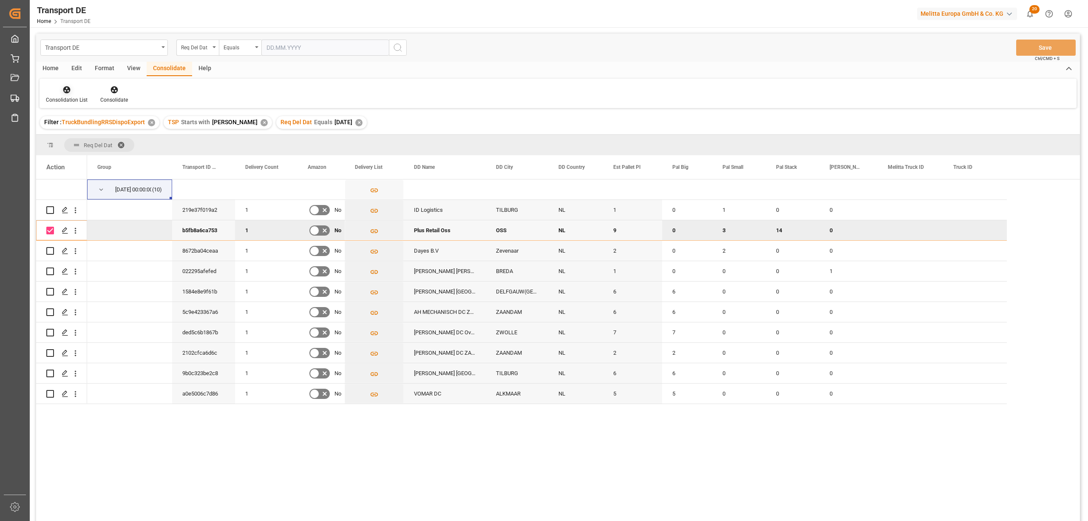
click at [71, 93] on div at bounding box center [67, 89] width 42 height 9
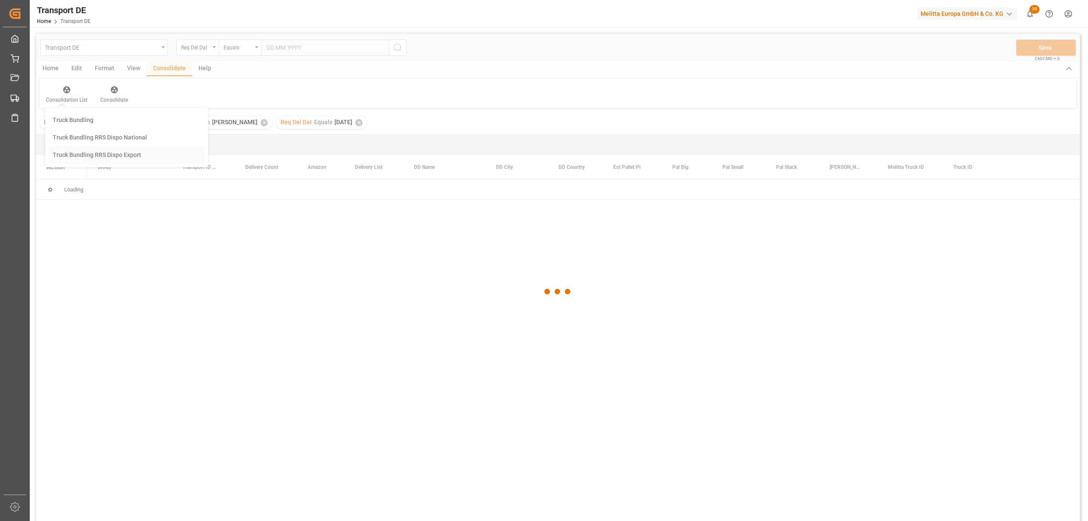
click at [94, 157] on div "Transport DE Req Del Dat Equals Save Ctrl/CMD + S Home Edit Format View Consoli…" at bounding box center [558, 289] width 1044 height 510
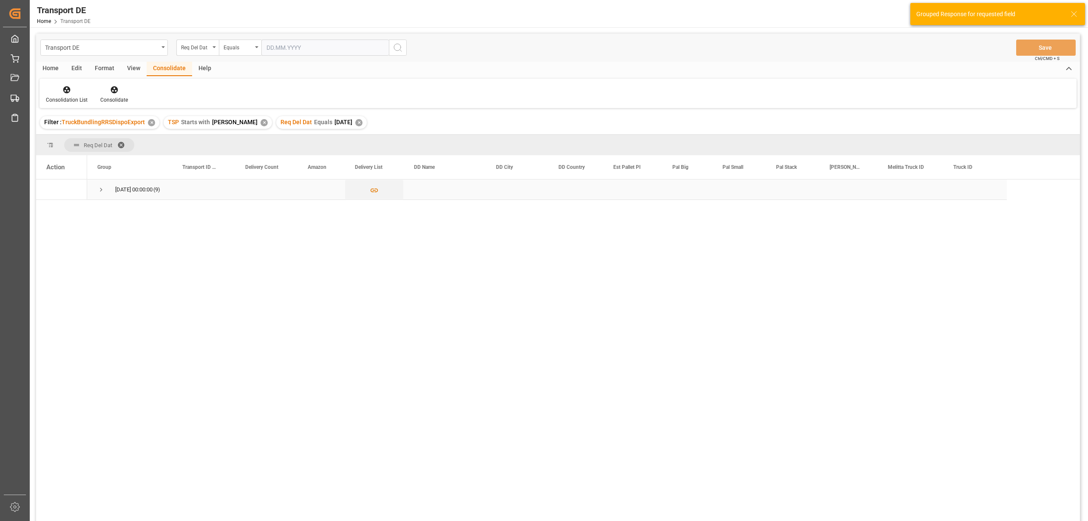
click at [102, 187] on span "Press SPACE to select this row." at bounding box center [101, 190] width 8 height 8
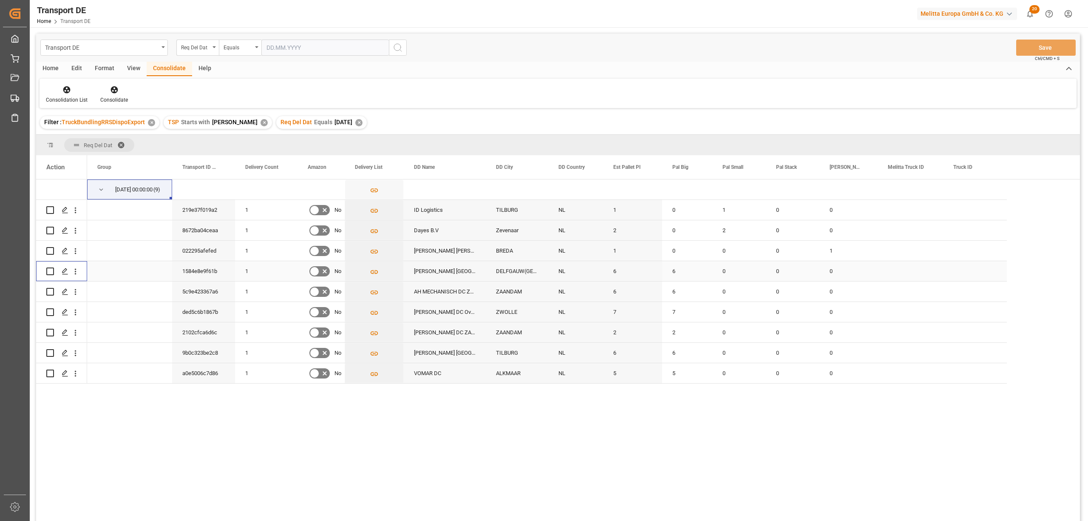
click at [48, 273] on input "Press Space to toggle row selection (unchecked)" at bounding box center [50, 271] width 8 height 8
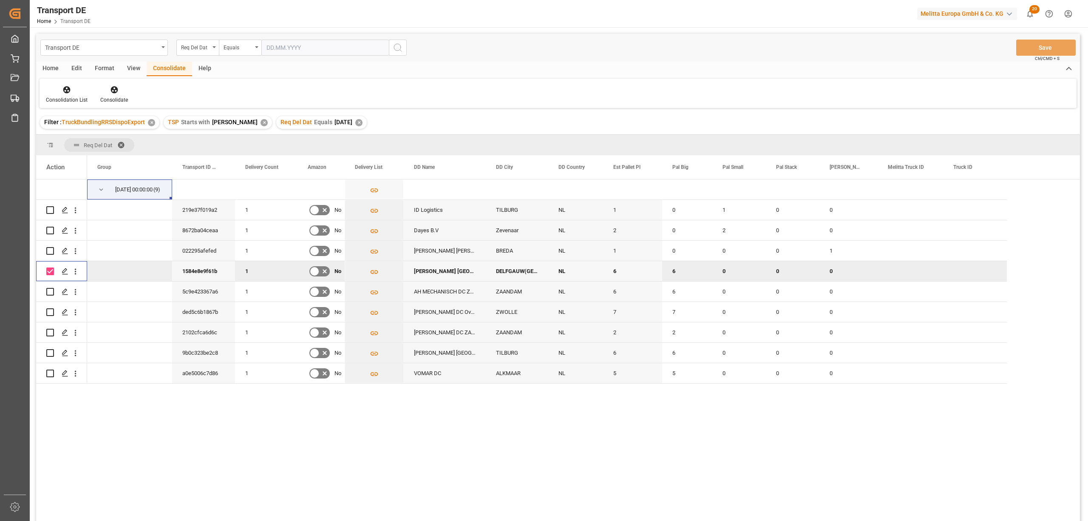
click at [48, 269] on input "Press Space to toggle row selection (checked)" at bounding box center [50, 271] width 8 height 8
checkbox input "false"
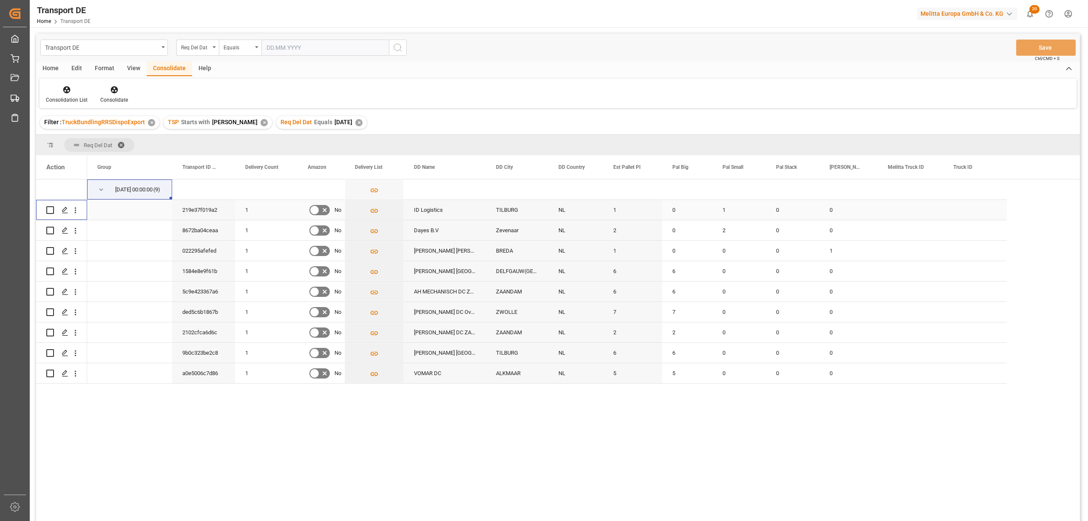
click at [49, 207] on input "Press Space to toggle row selection (unchecked)" at bounding box center [50, 210] width 8 height 8
checkbox input "true"
click at [49, 230] on input "Press Space to toggle row selection (unchecked)" at bounding box center [50, 231] width 8 height 8
checkbox input "true"
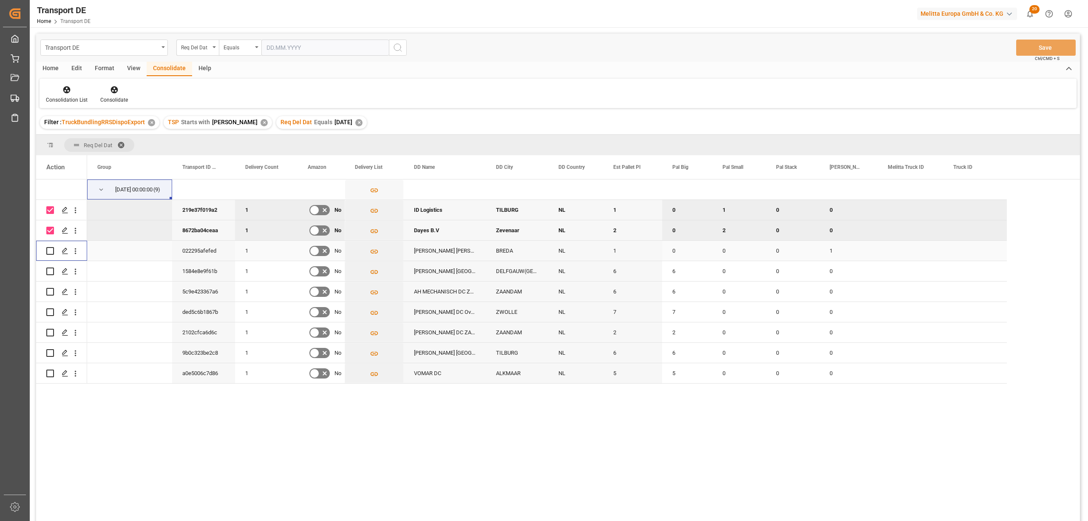
click at [50, 247] on input "Press Space to toggle row selection (unchecked)" at bounding box center [50, 251] width 8 height 8
checkbox input "true"
click at [113, 89] on icon at bounding box center [114, 89] width 9 height 9
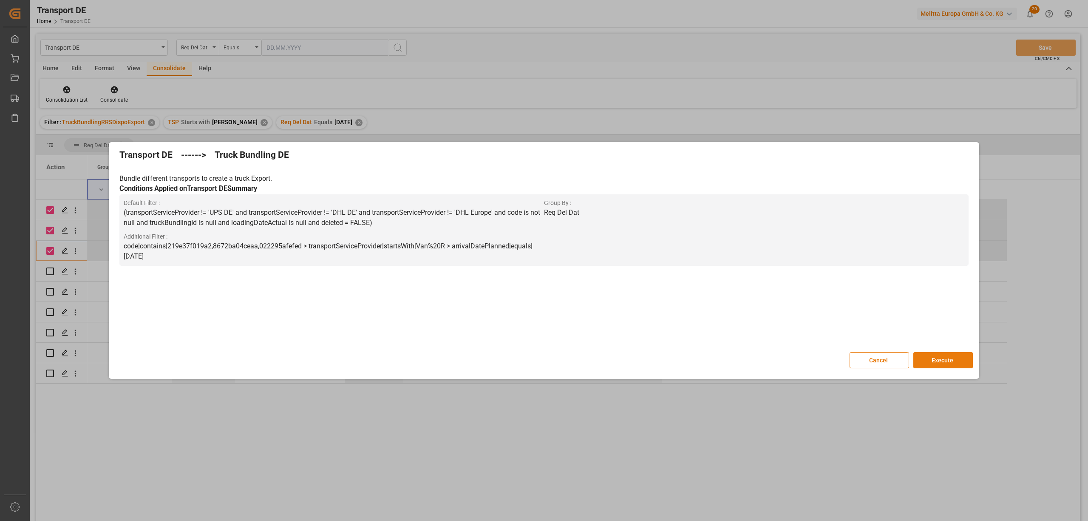
click at [925, 359] on button "Execute" at bounding box center [944, 360] width 60 height 16
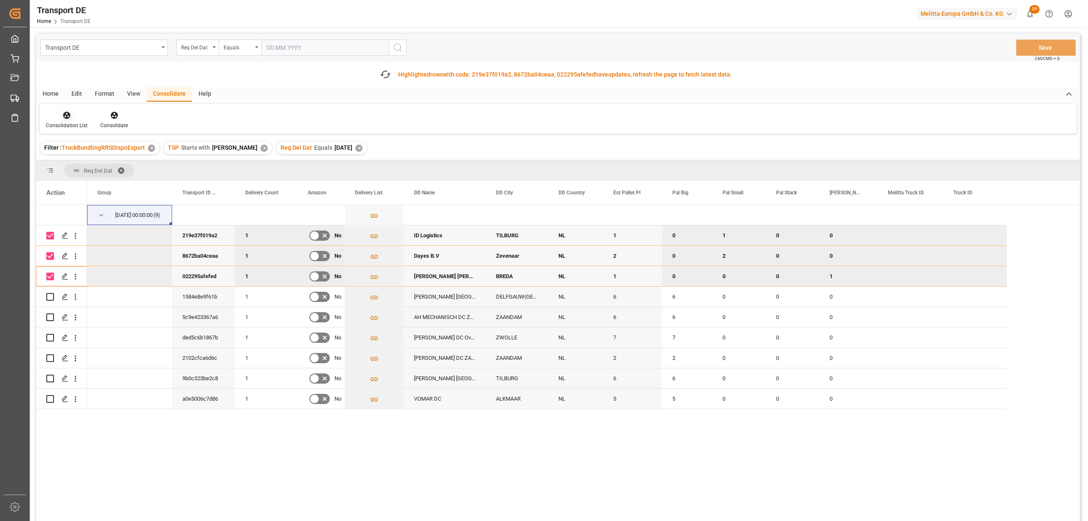
click at [58, 124] on div "Consolidation List" at bounding box center [67, 126] width 42 height 8
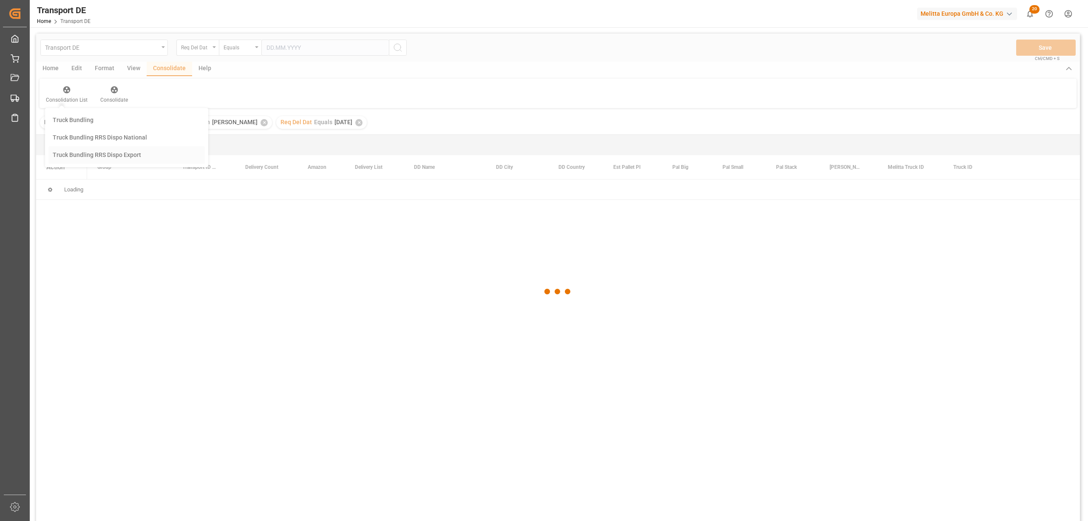
click at [77, 182] on div "Transport DE Req Del Dat Equals Save Ctrl/CMD + S Home Edit Format View Consoli…" at bounding box center [558, 289] width 1044 height 510
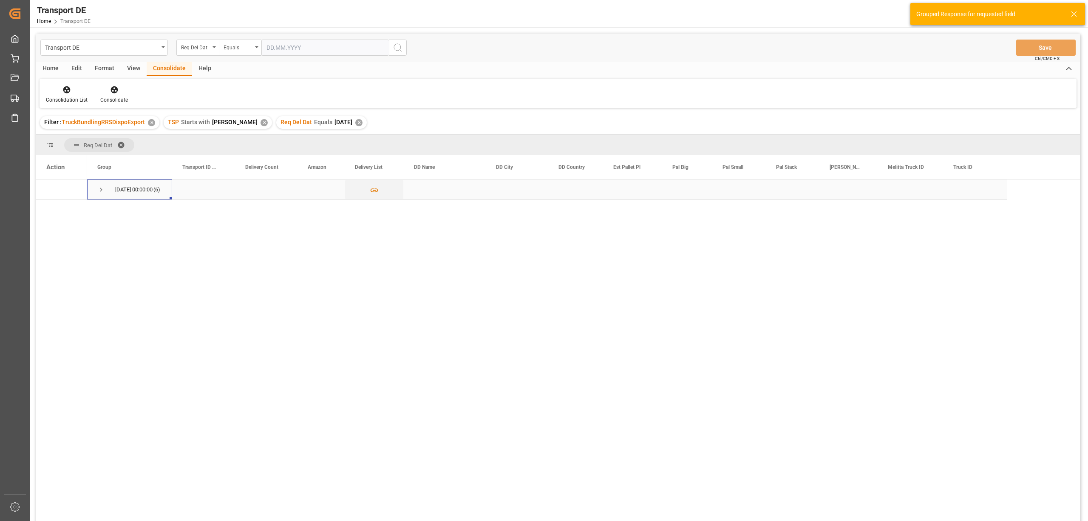
click at [102, 189] on span "Press SPACE to select this row." at bounding box center [101, 190] width 8 height 8
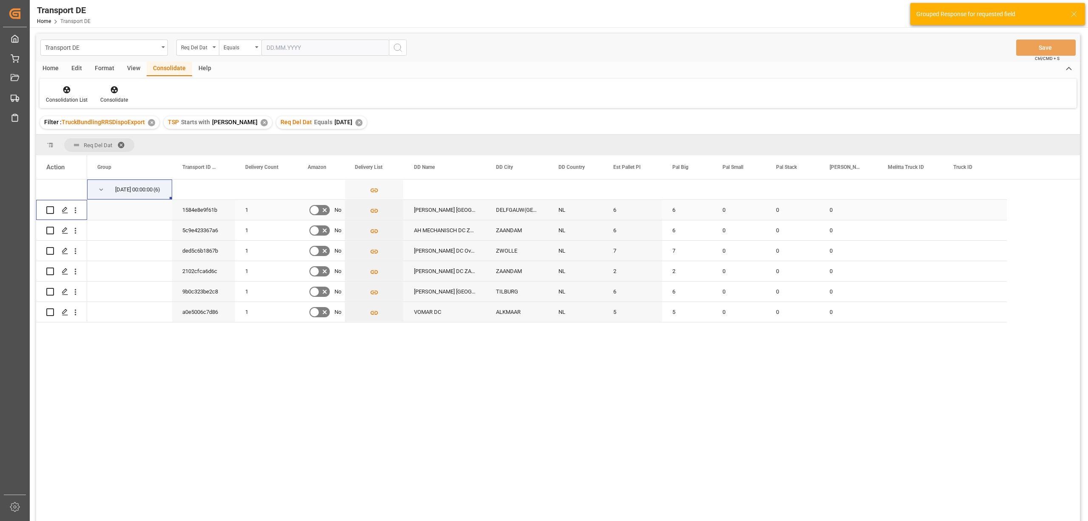
drag, startPoint x: 46, startPoint y: 208, endPoint x: 50, endPoint y: 225, distance: 17.8
click at [46, 208] on input "Press Space to toggle row selection (unchecked)" at bounding box center [50, 210] width 8 height 8
checkbox input "true"
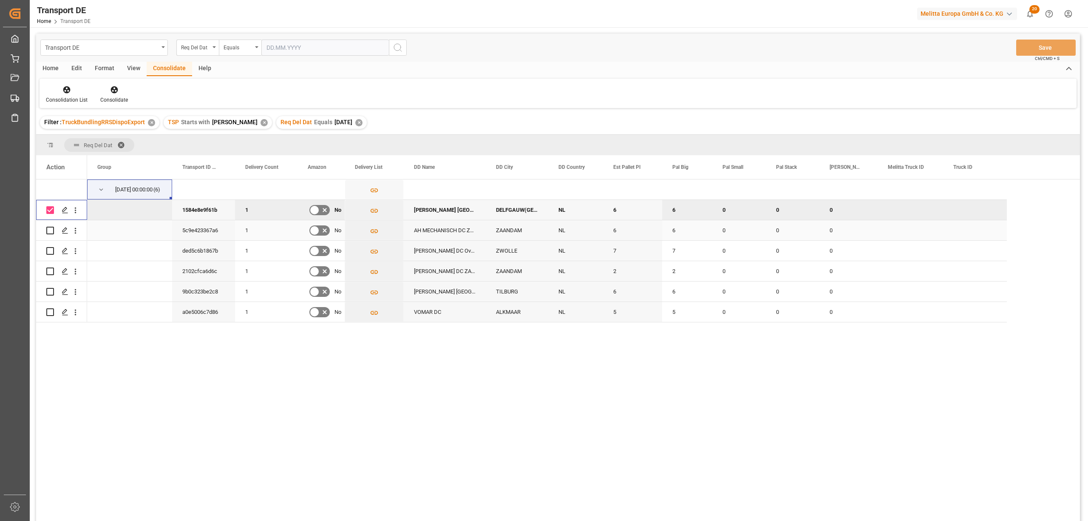
click at [49, 231] on input "Press Space to toggle row selection (unchecked)" at bounding box center [50, 231] width 8 height 8
checkbox input "true"
click at [49, 249] on input "Press Space to toggle row selection (unchecked)" at bounding box center [50, 251] width 8 height 8
checkbox input "true"
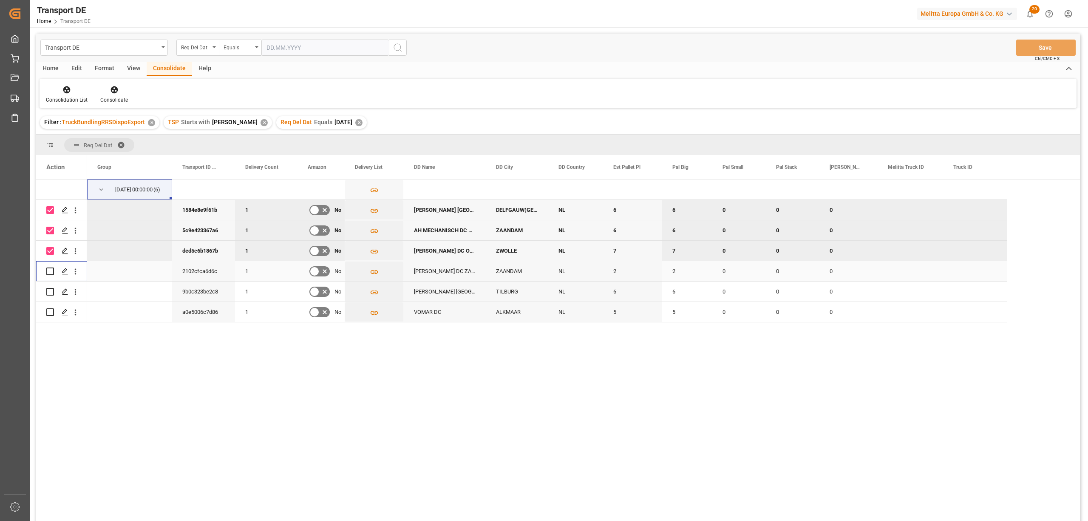
click at [51, 272] on input "Press Space to toggle row selection (unchecked)" at bounding box center [50, 271] width 8 height 8
checkbox input "true"
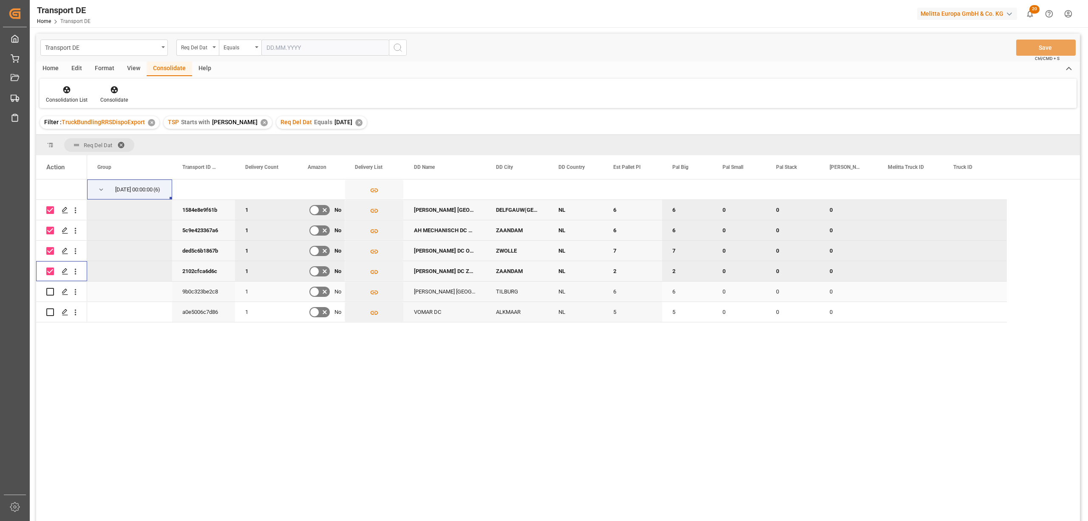
drag, startPoint x: 50, startPoint y: 292, endPoint x: 51, endPoint y: 298, distance: 6.6
click at [50, 292] on input "Press Space to toggle row selection (unchecked)" at bounding box center [50, 292] width 8 height 8
checkbox input "true"
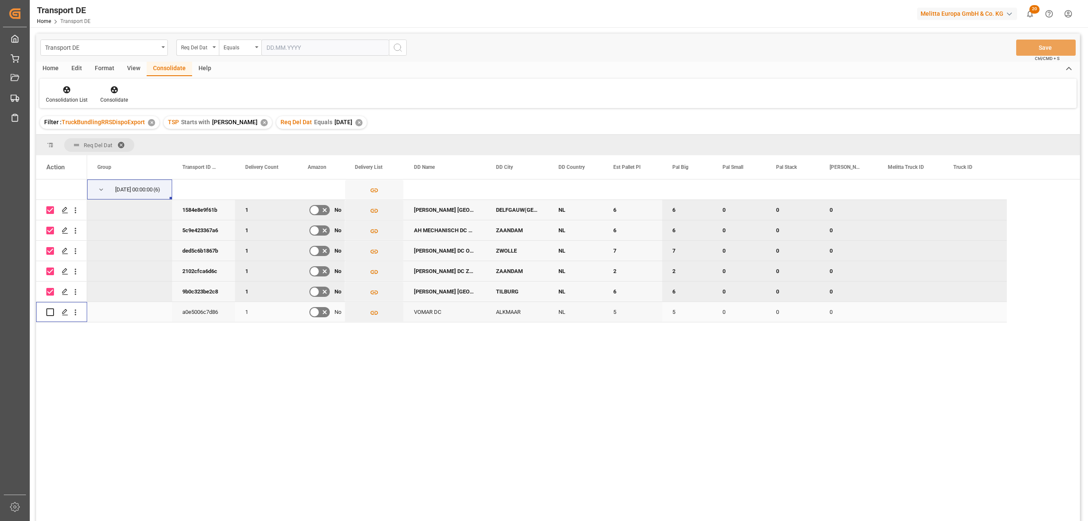
click at [50, 315] on input "Press Space to toggle row selection (unchecked)" at bounding box center [50, 312] width 8 height 8
checkbox input "true"
click at [110, 88] on icon at bounding box center [114, 89] width 9 height 9
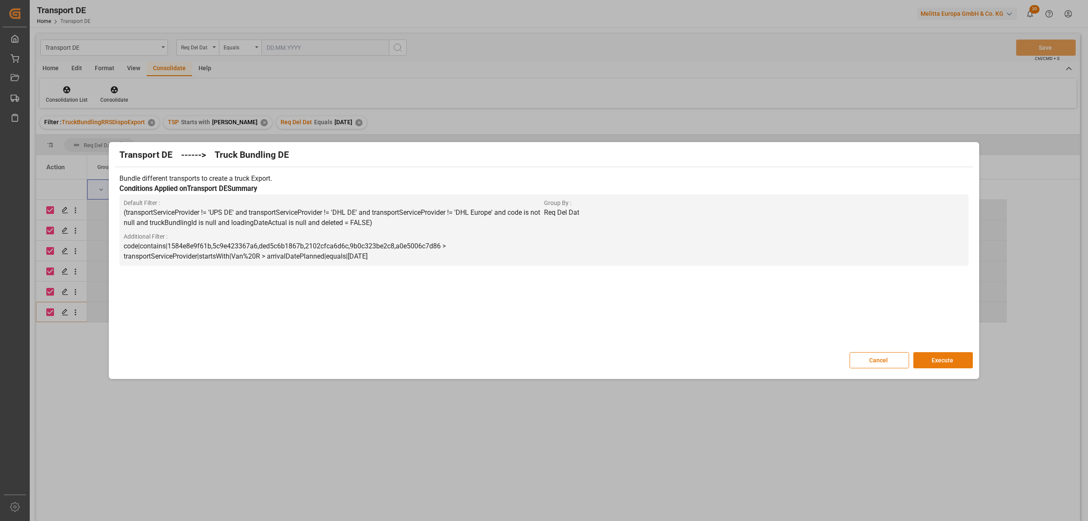
click at [948, 356] on button "Execute" at bounding box center [944, 360] width 60 height 16
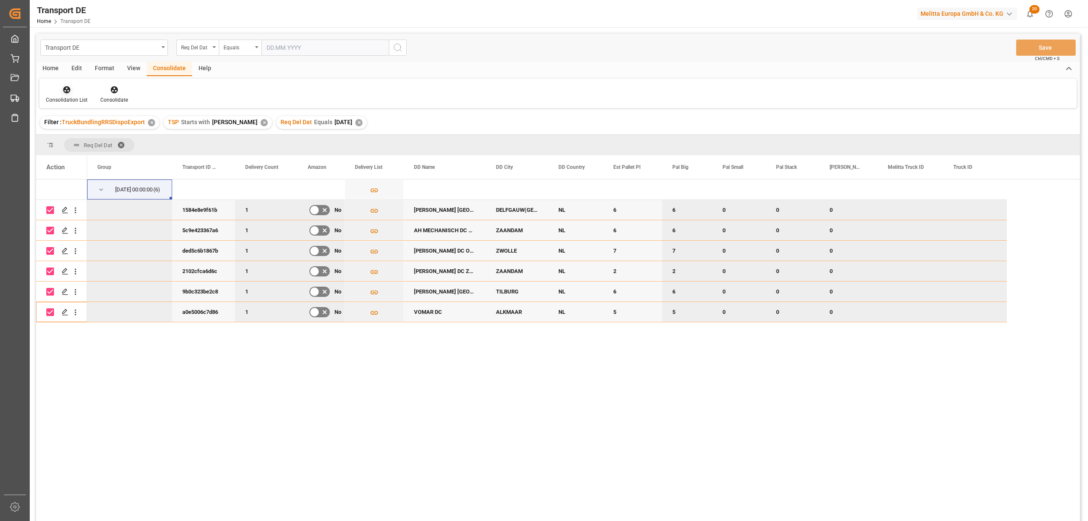
click at [62, 93] on icon at bounding box center [66, 89] width 9 height 9
click at [82, 156] on div "Transport DE Req Del Dat Equals Save Ctrl/CMD + S Home Edit Format View Consoli…" at bounding box center [558, 289] width 1044 height 510
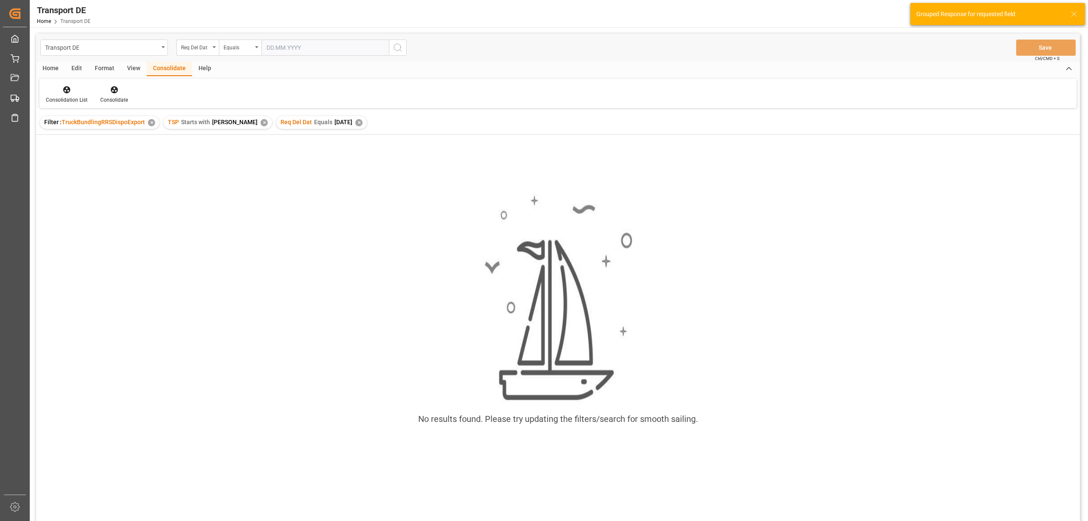
click at [339, 118] on div "Req Del Dat Equals 2025-08-28 ✕" at bounding box center [321, 122] width 91 height 13
drag, startPoint x: 341, startPoint y: 122, endPoint x: 324, endPoint y: 122, distance: 17.4
click at [355, 121] on div "✕" at bounding box center [358, 122] width 7 height 7
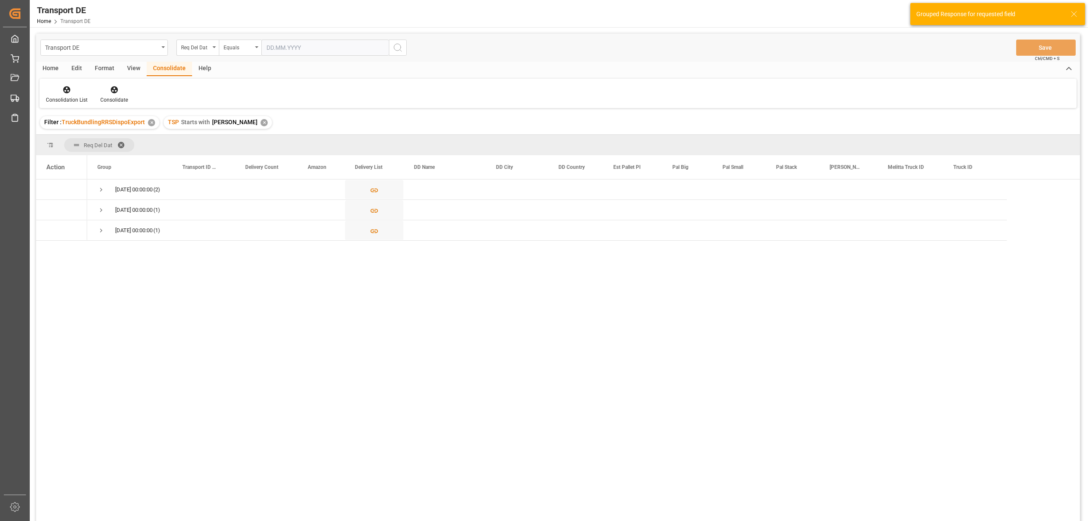
click at [261, 121] on div "✕" at bounding box center [264, 122] width 7 height 7
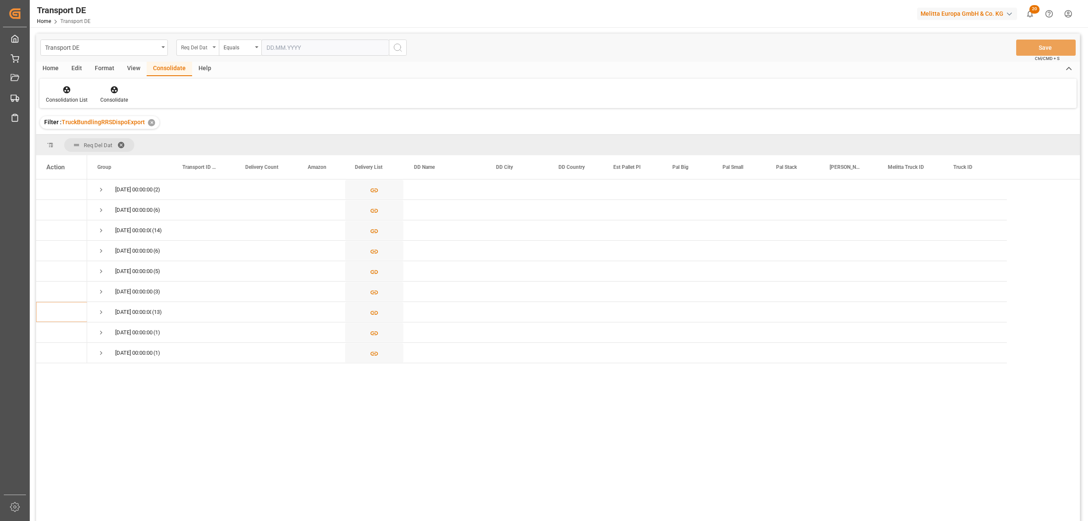
click at [194, 48] on div "Req Del Dat" at bounding box center [195, 47] width 29 height 10
type input "route"
click at [191, 85] on div "Route" at bounding box center [240, 87] width 127 height 18
click at [238, 48] on div "Equals" at bounding box center [238, 47] width 29 height 10
drag, startPoint x: 252, startPoint y: 143, endPoint x: 321, endPoint y: 114, distance: 75.5
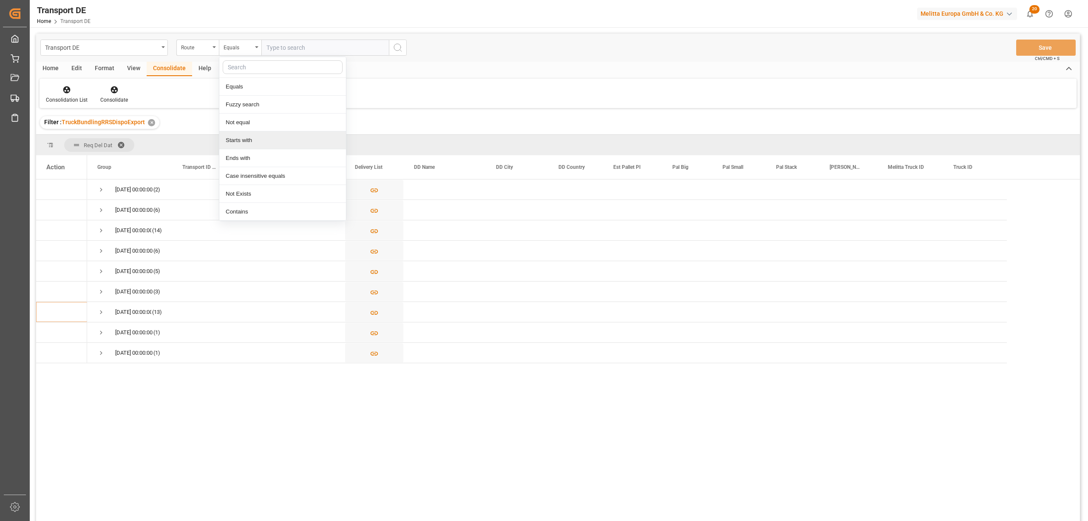
click at [253, 144] on div "Starts with" at bounding box center [282, 140] width 127 height 18
type input "ES"
click at [398, 49] on icon "search button" at bounding box center [398, 48] width 10 height 10
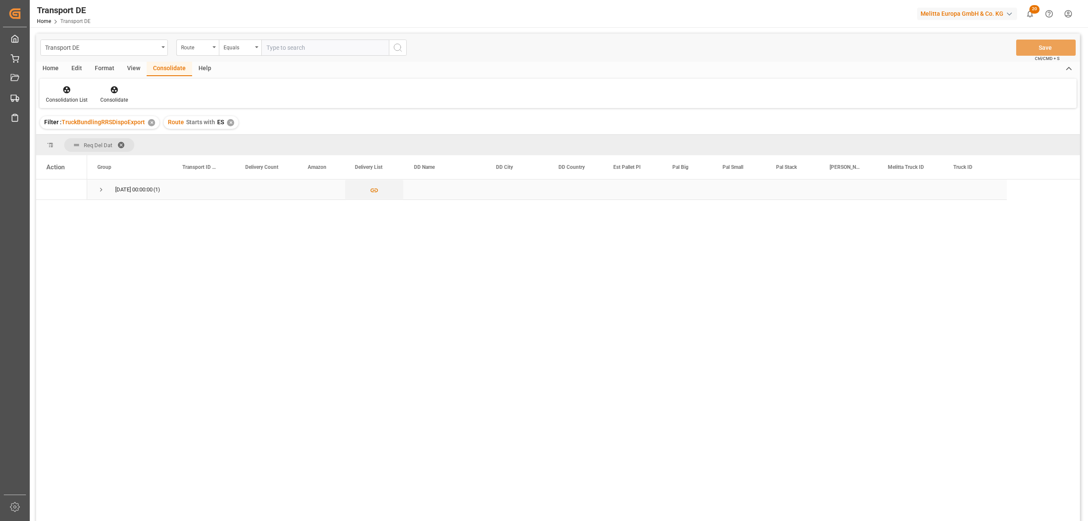
click at [101, 189] on span "Press SPACE to select this row." at bounding box center [101, 190] width 8 height 8
click at [51, 209] on input "Press Space to toggle row selection (unchecked)" at bounding box center [50, 210] width 8 height 8
checkbox input "true"
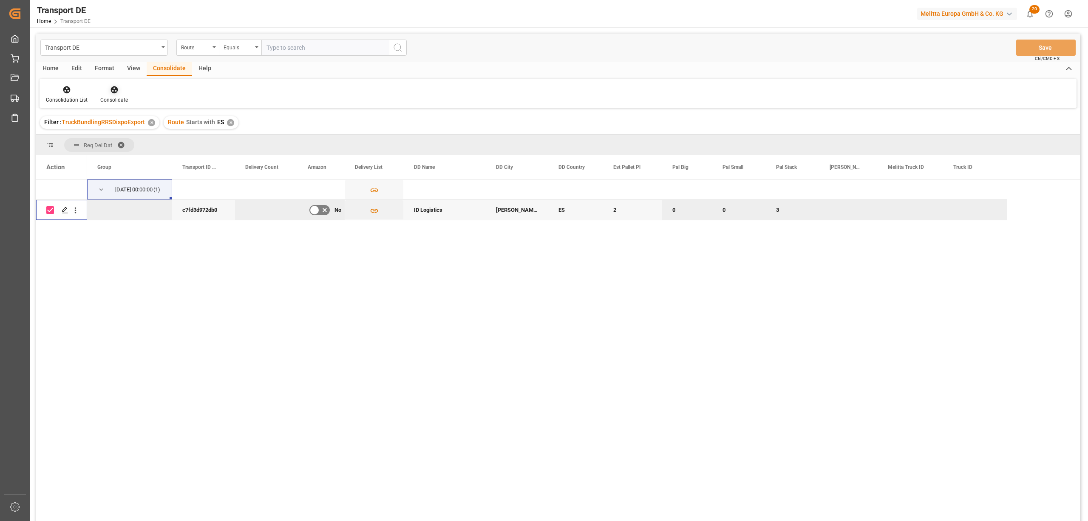
click at [111, 89] on icon at bounding box center [114, 89] width 7 height 7
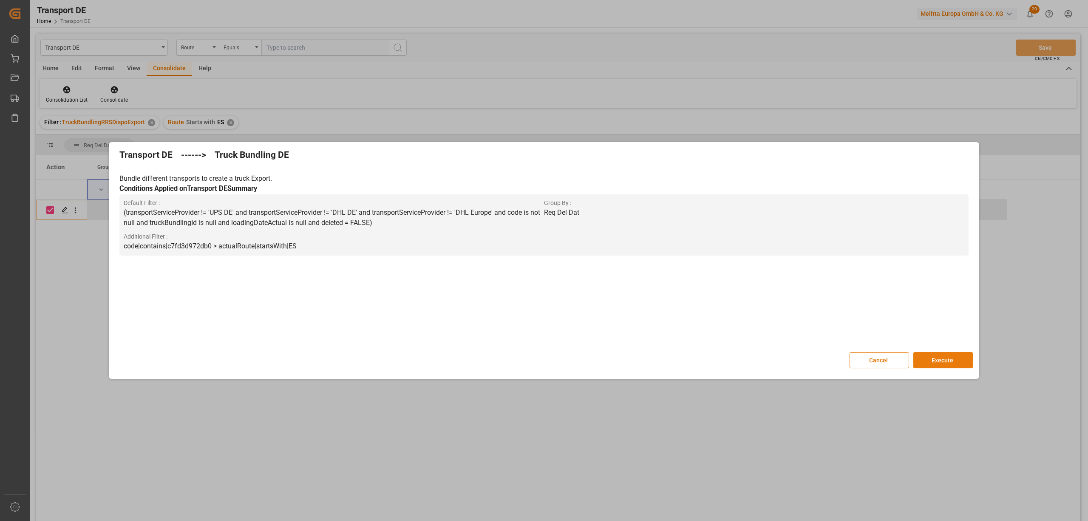
click at [942, 356] on button "Execute" at bounding box center [944, 360] width 60 height 16
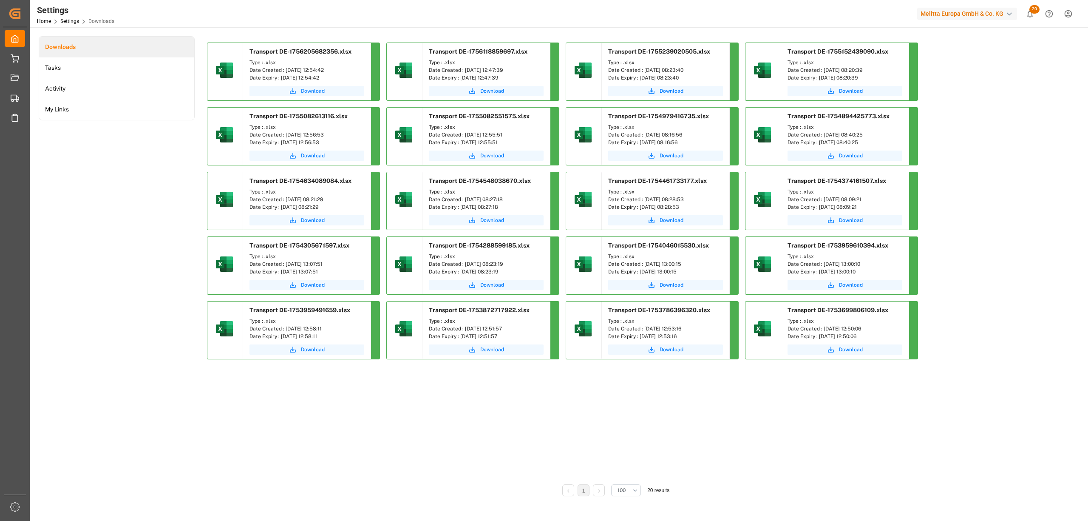
click at [322, 88] on span "Download" at bounding box center [313, 91] width 24 height 8
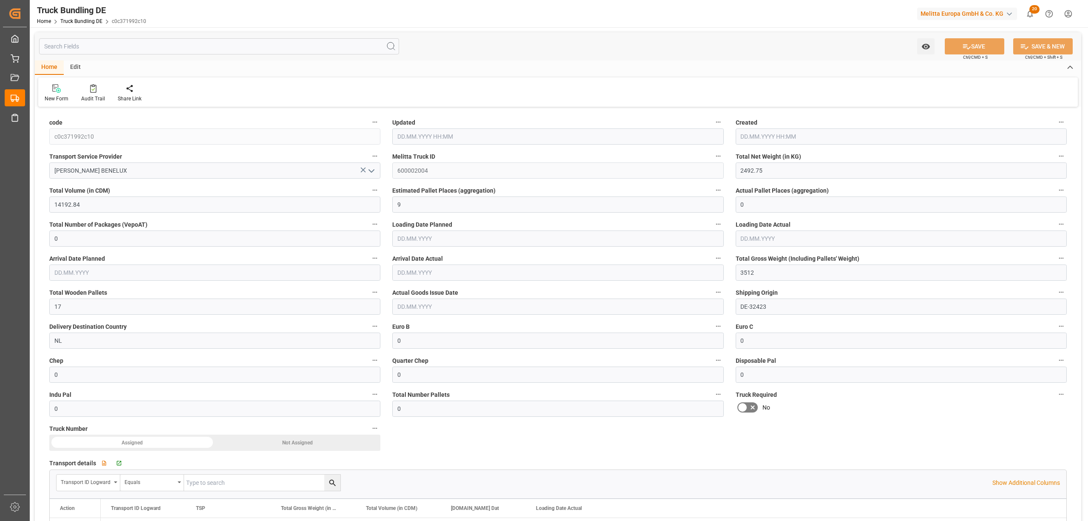
type input "[DATE] 13:03"
type input "[DATE]"
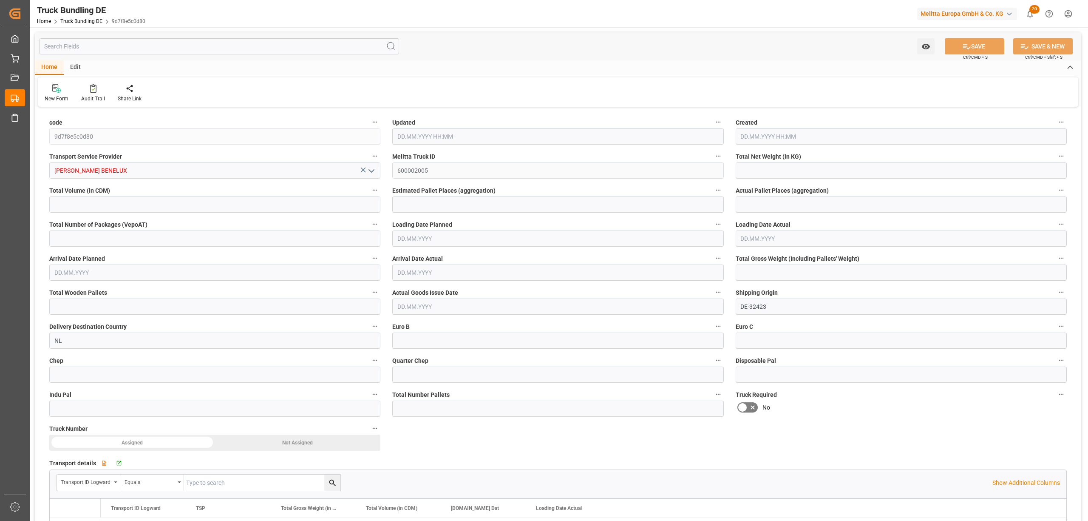
type input "235.736"
type input "2895.771"
type input "4"
type input "0"
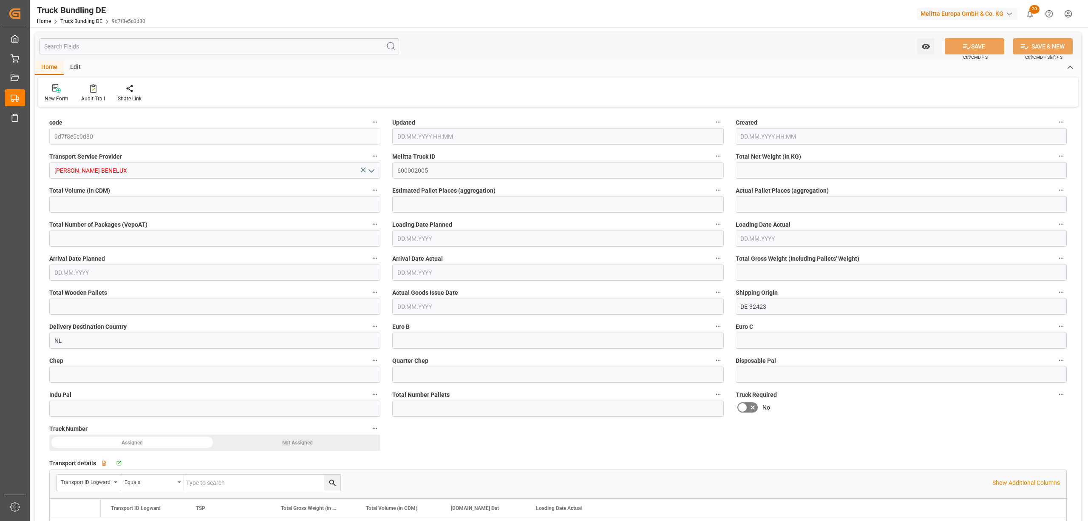
type input "506"
type input "4"
type input "0"
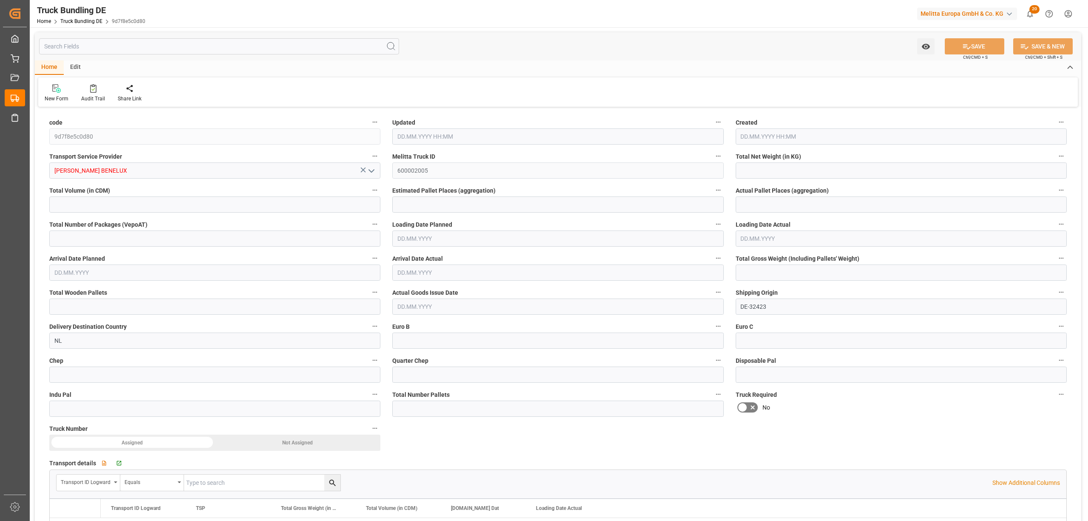
type input "0"
type input "26.08.2025 13:03"
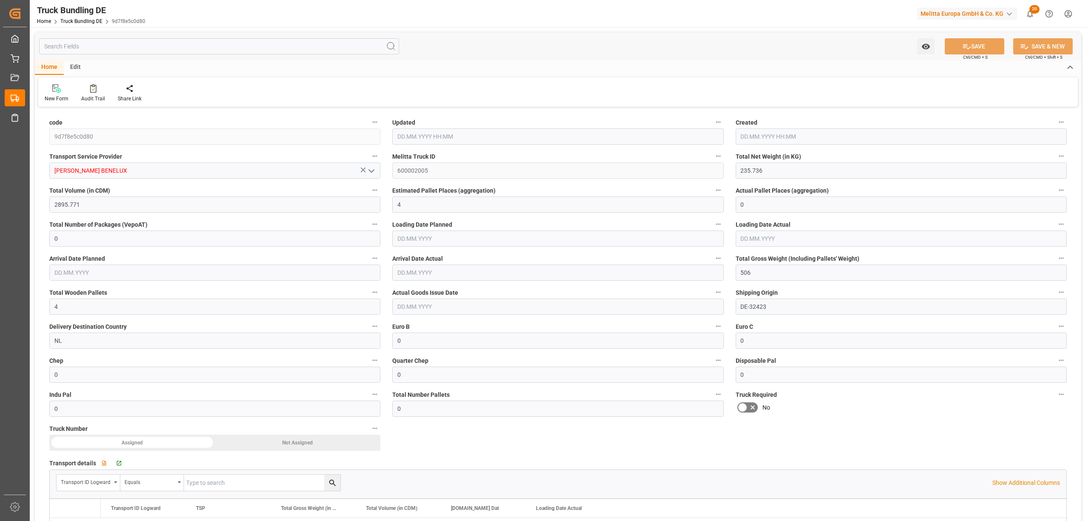
type input "26.08.2025 13:03"
type input "[DATE]"
type input "7122.114"
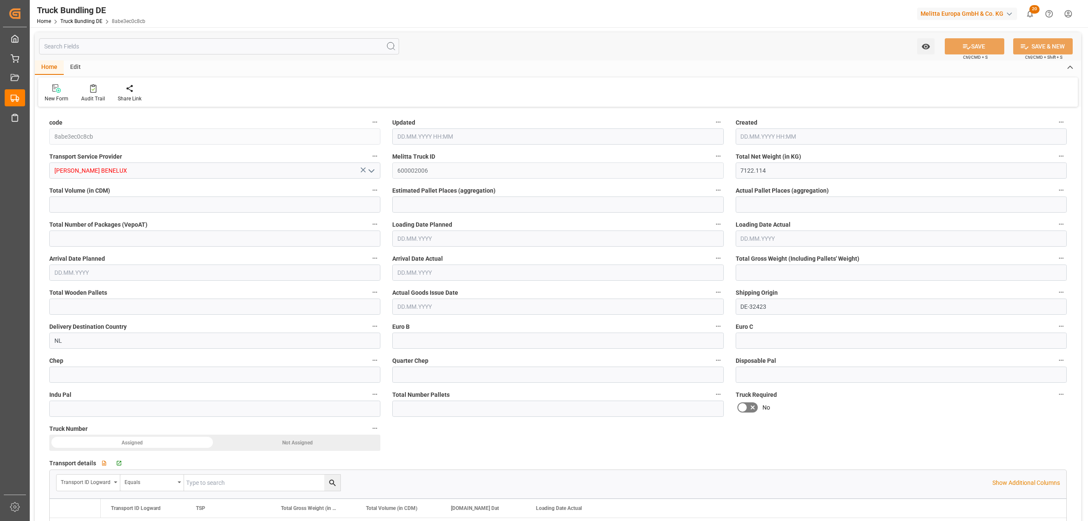
type input "51381.18"
type input "32"
type input "0"
type input "9582"
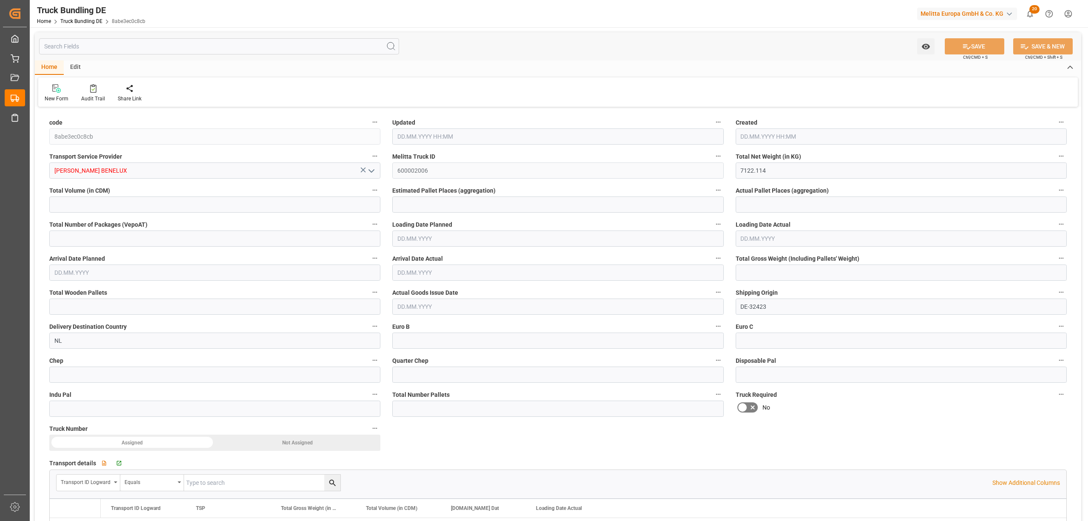
type input "32"
type input "0"
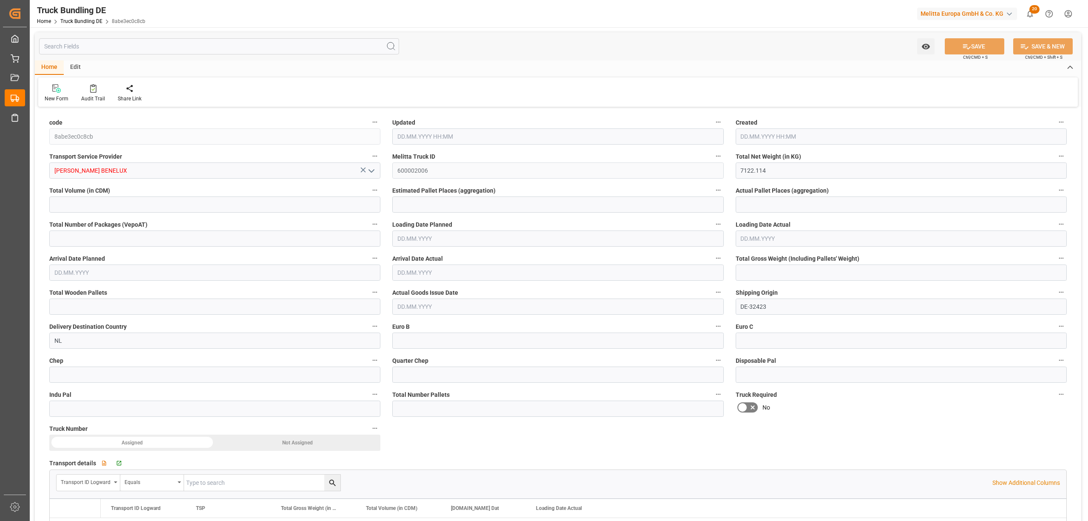
type input "0"
type input "26.08.2025 13:04"
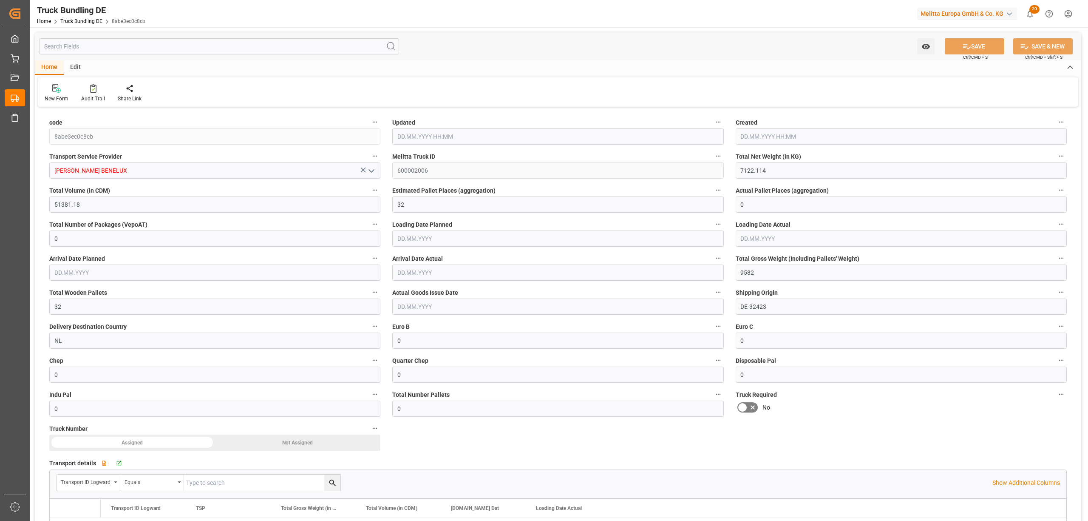
type input "27.08.2025"
type input "28.08.2025"
type input "[DATE]"
